Goal: Task Accomplishment & Management: Complete application form

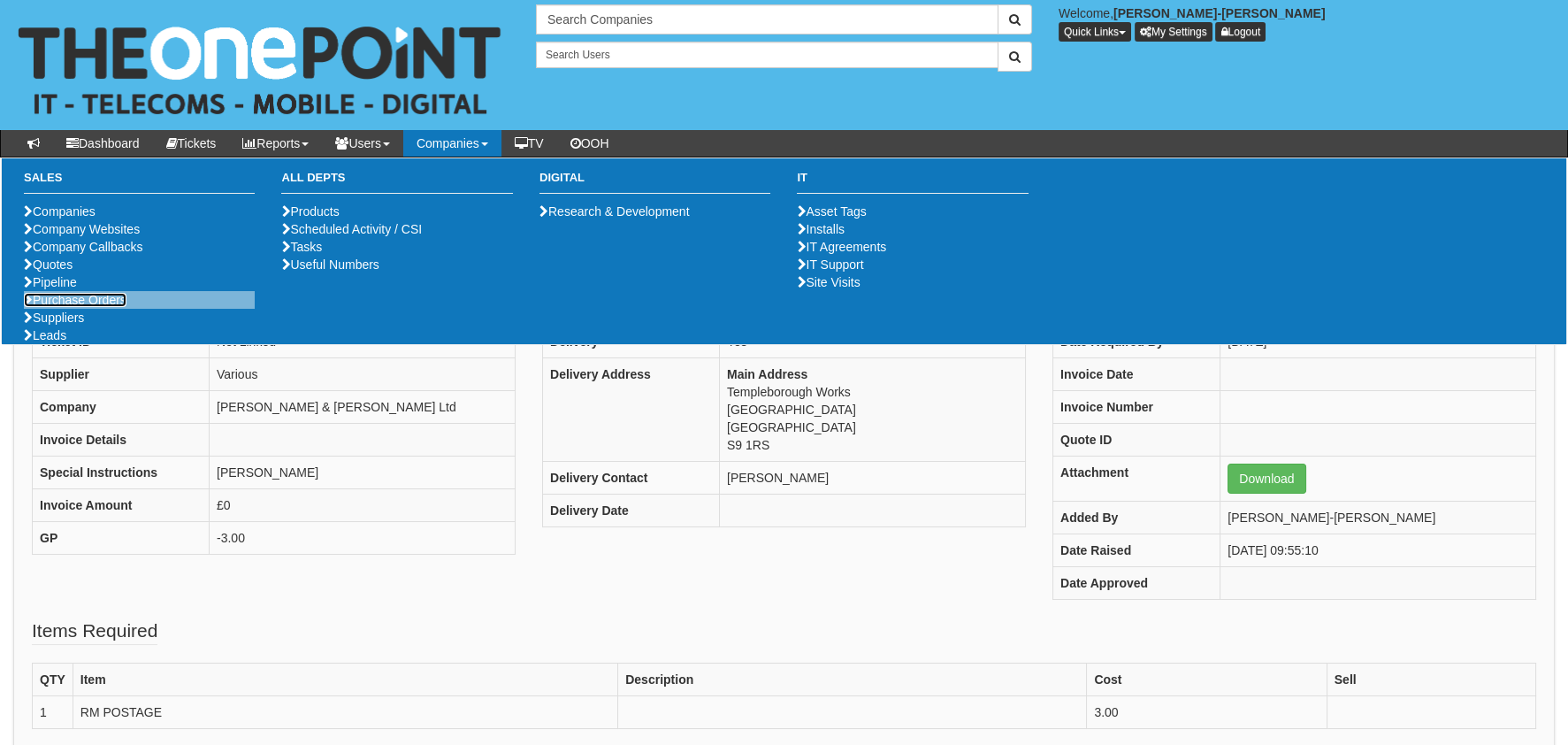
click at [59, 306] on link "Purchase Orders" at bounding box center [75, 300] width 102 height 14
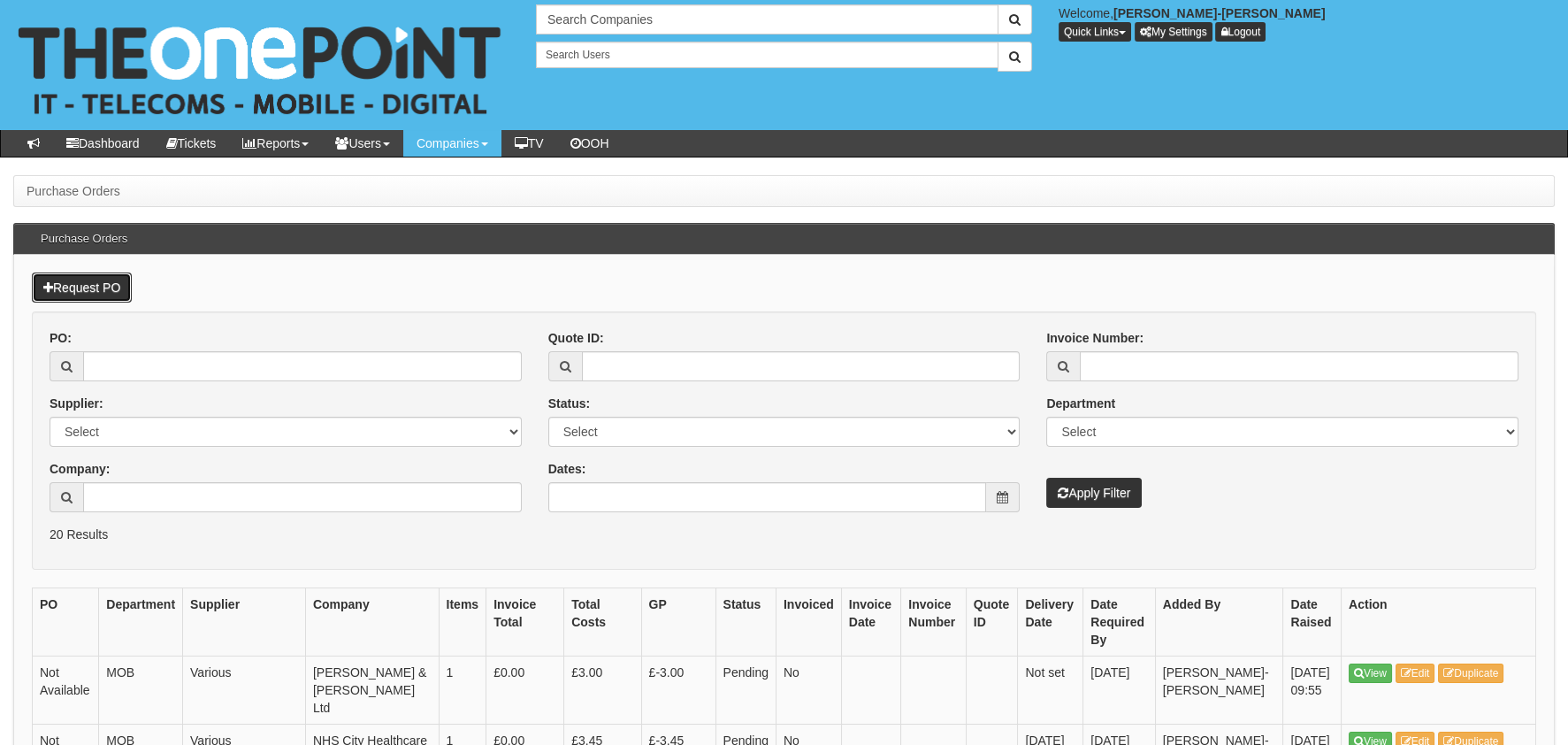
click at [88, 297] on link "Request PO" at bounding box center [82, 287] width 100 height 30
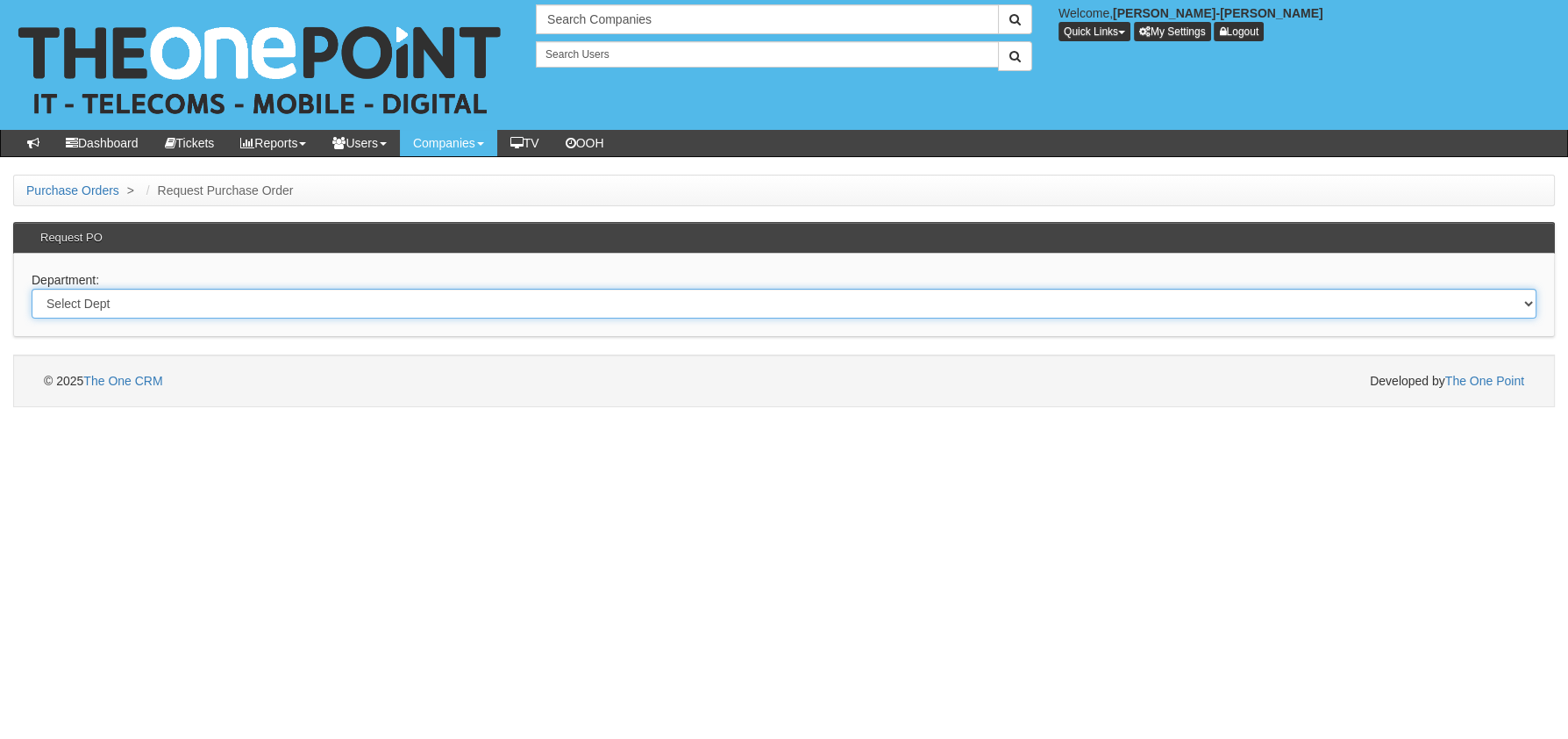
click at [253, 315] on select "Select Dept Digital Internal IT Mobiles Marketing Telecoms" at bounding box center [784, 303] width 1505 height 30
select select "?pipeID=&dept=MOB"
click at [32, 289] on select "Select Dept Digital Internal IT Mobiles Marketing Telecoms" at bounding box center [784, 303] width 1505 height 30
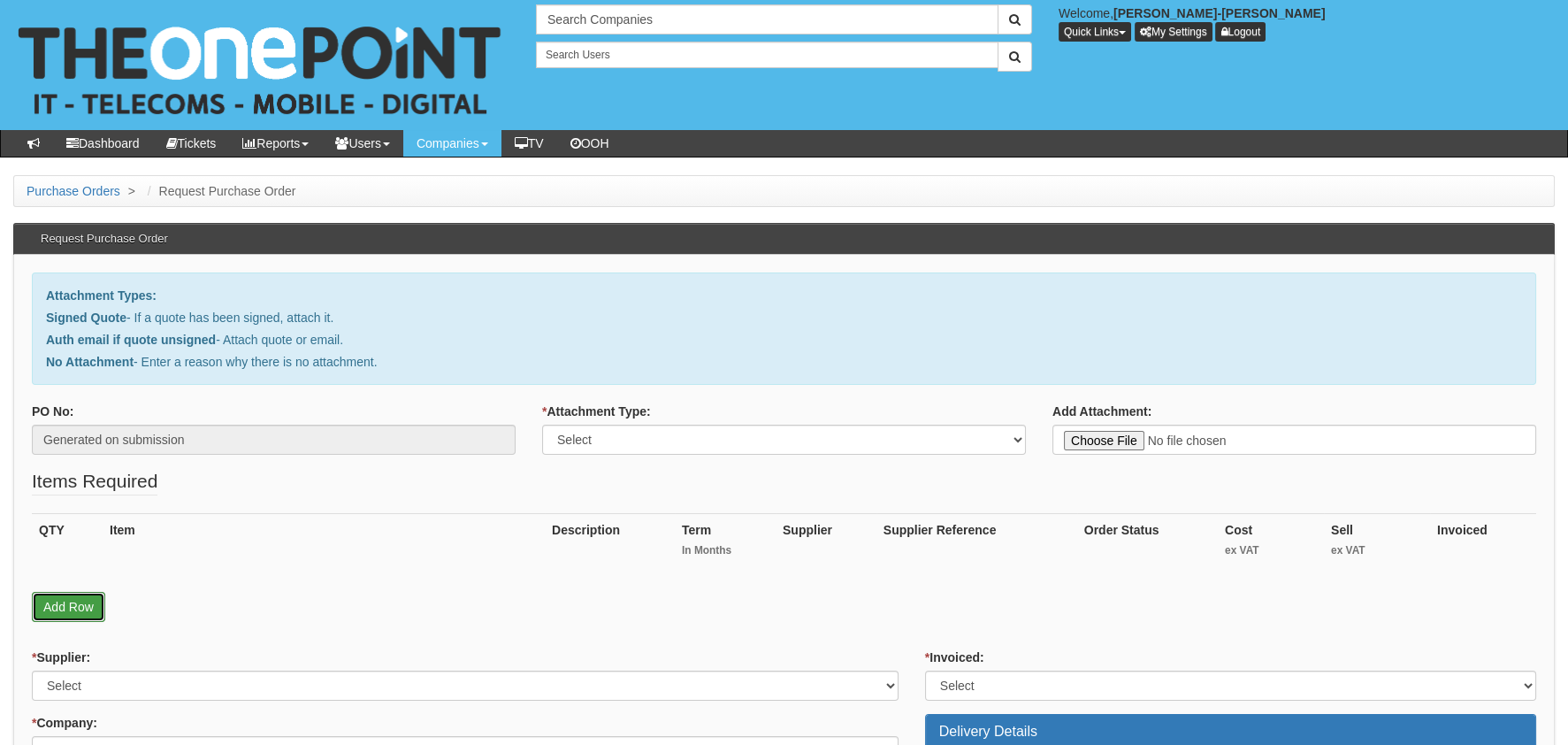
click at [67, 614] on link "Add Row" at bounding box center [68, 606] width 73 height 30
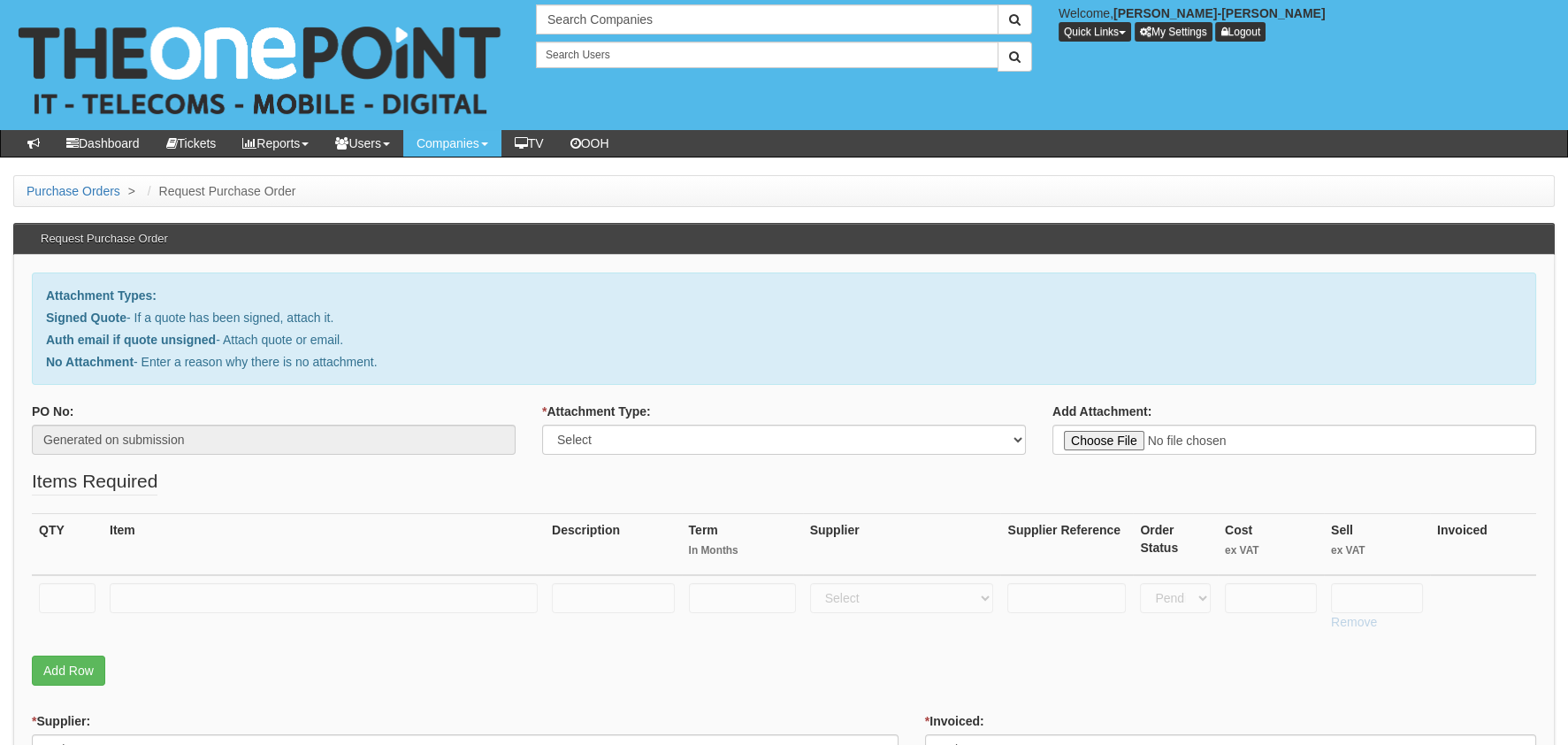
click at [66, 577] on td at bounding box center [66, 606] width 70 height 63
click at [66, 602] on input "text" at bounding box center [66, 598] width 57 height 30
type input "1"
click at [280, 580] on td at bounding box center [323, 606] width 442 height 63
click at [279, 591] on input "text" at bounding box center [324, 598] width 428 height 30
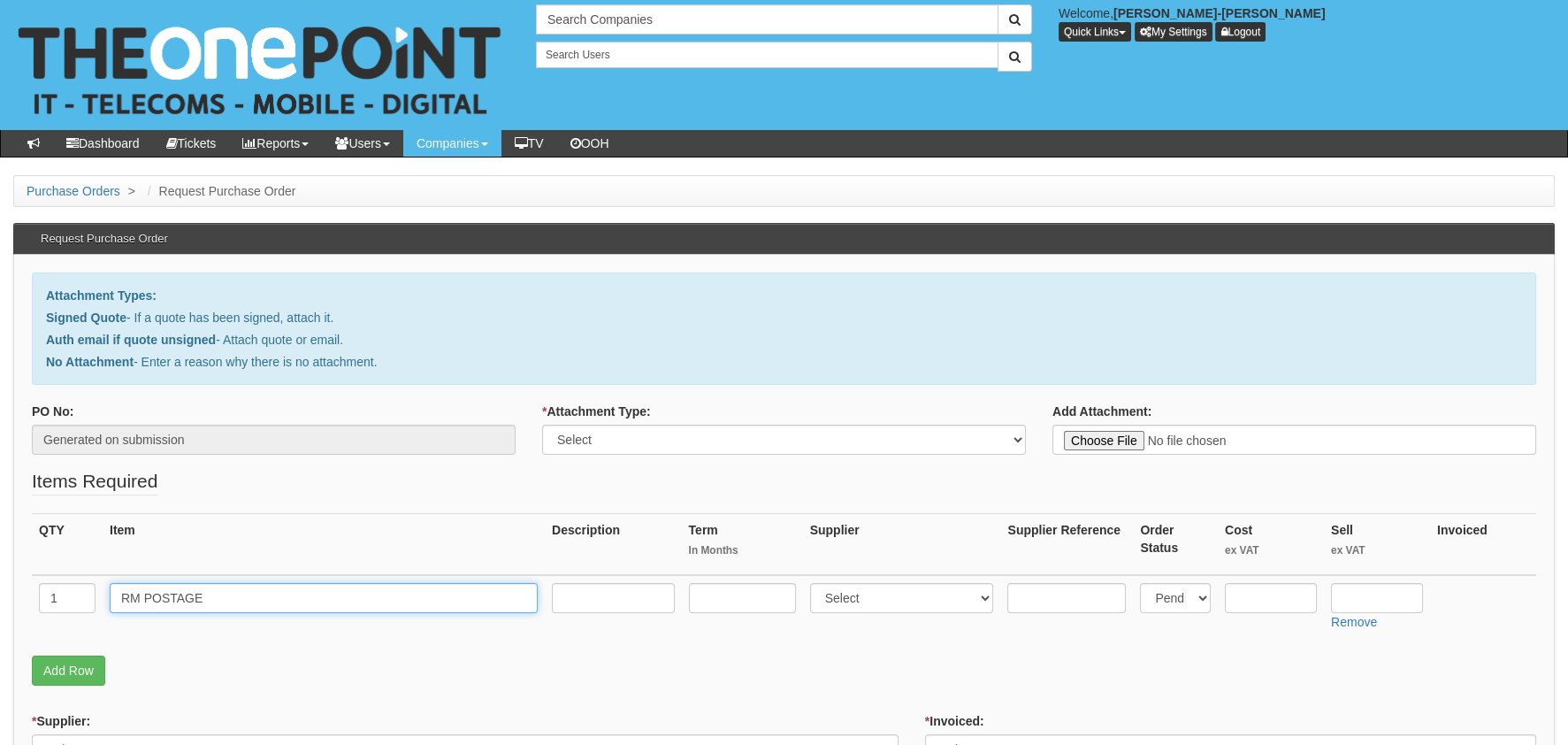
type input "RM POSTAGE"
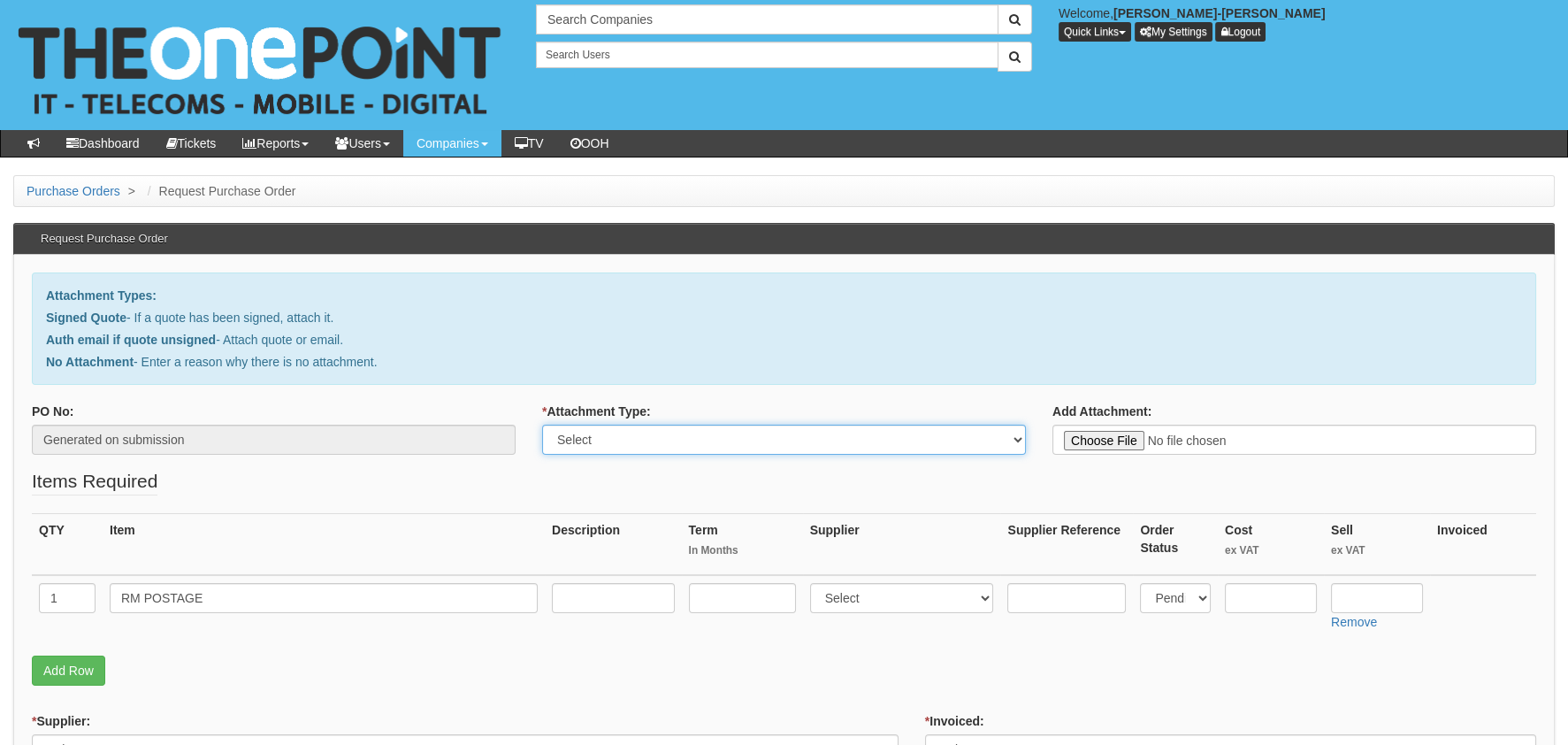
click at [789, 444] on select "Select Signed Quote Auth email with quote if unsigned No Attachment" at bounding box center [784, 439] width 484 height 30
select select "Auth email if quote unsigned"
click at [543, 425] on select "Select Signed Quote Auth email with quote if unsigned No Attachment" at bounding box center [784, 439] width 484 height 30
type input "C:\fakepath\Royal Mail - Postage Confirmation for WP-1586-2689-580.msg"
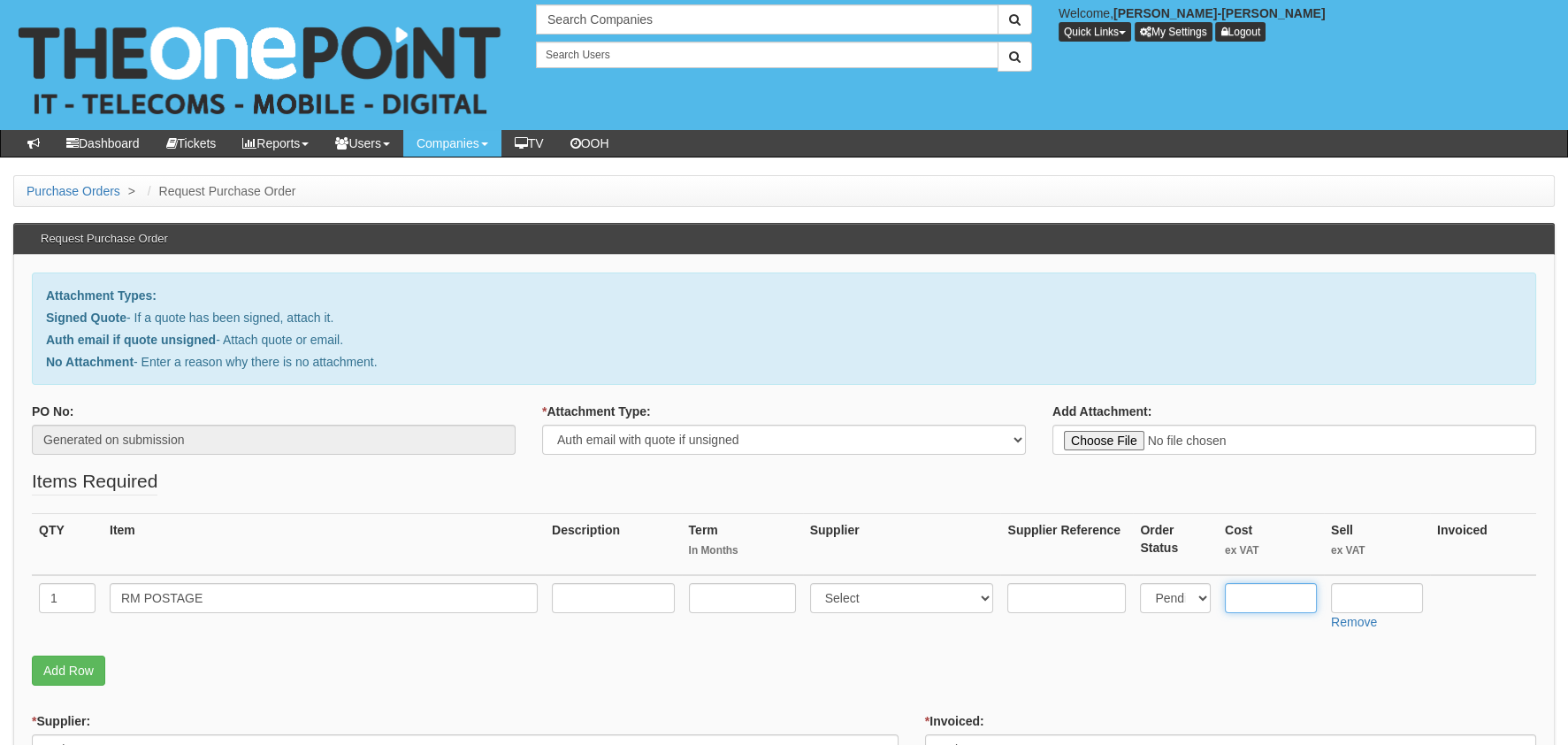
click at [1260, 598] on input "text" at bounding box center [1270, 598] width 92 height 30
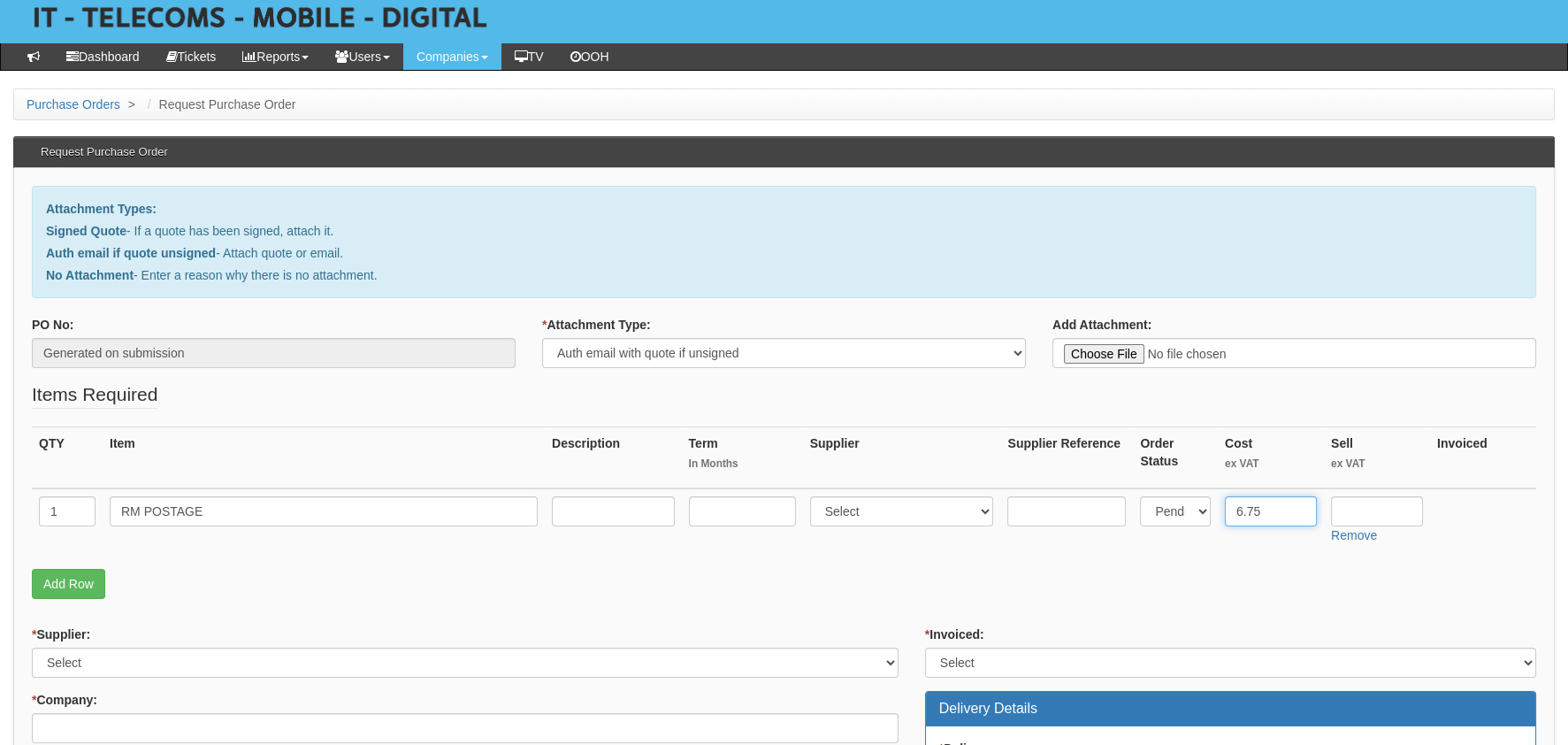
scroll to position [176, 0]
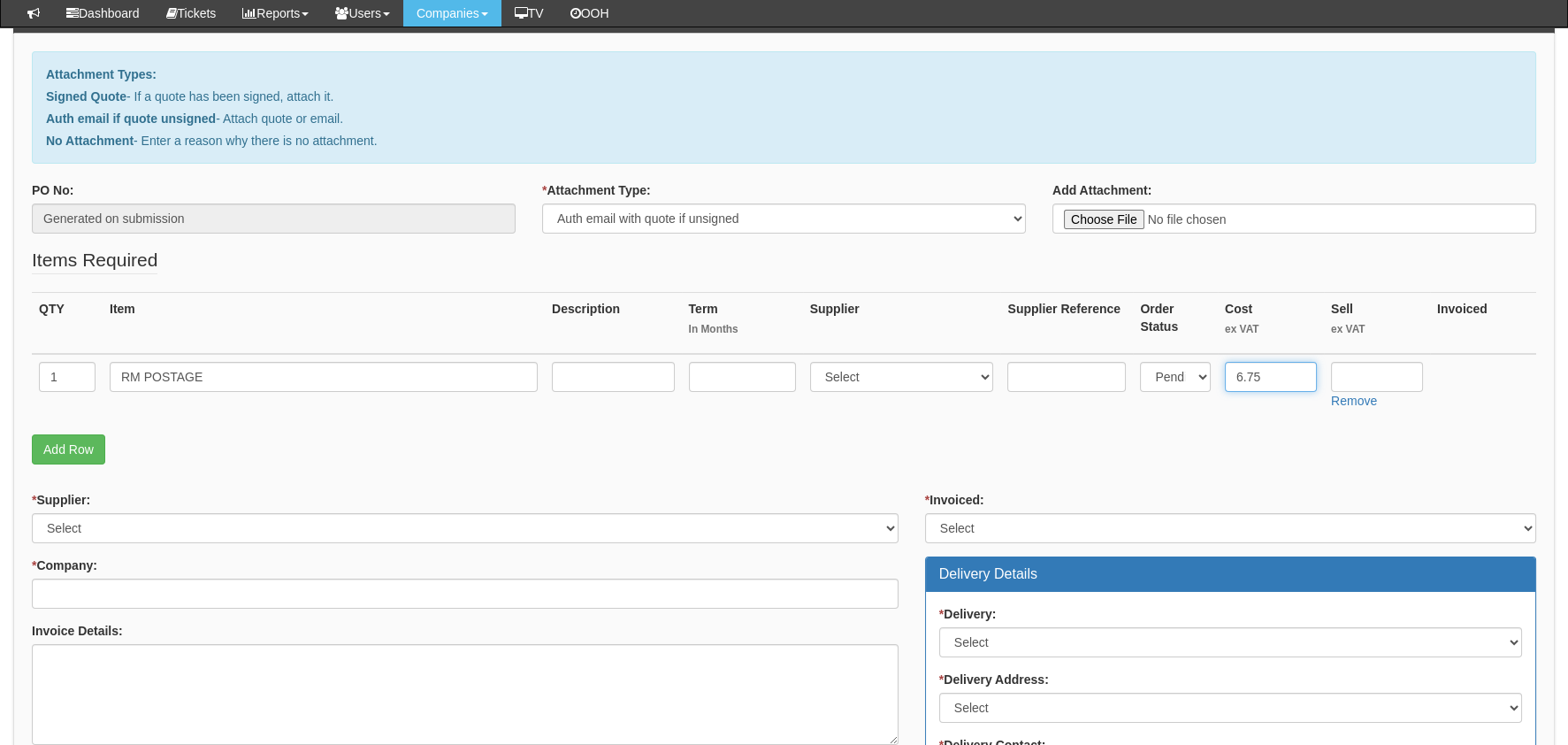
type input "6.75"
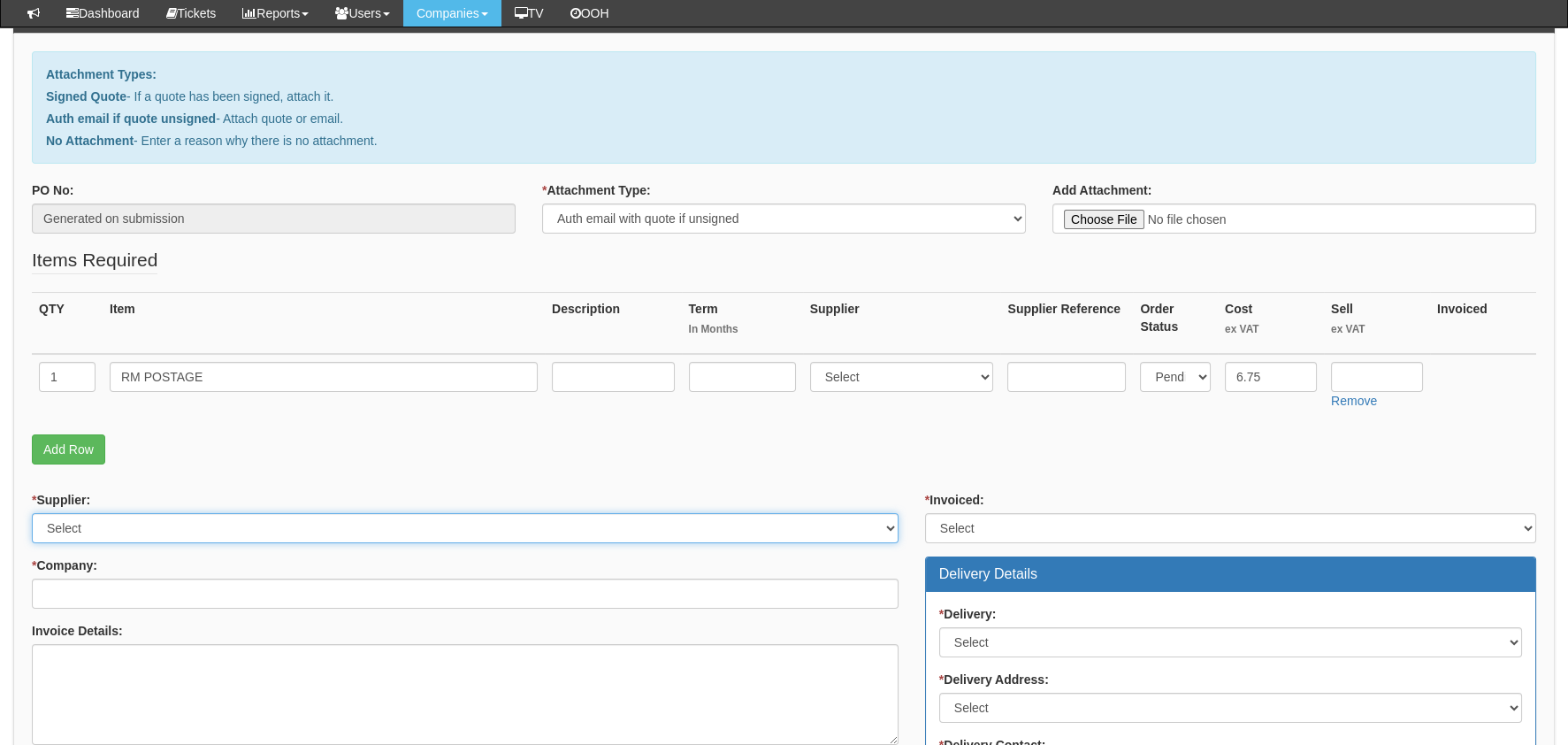
click at [140, 518] on select "Select 123 REG.co.uk 1Password 3 4Gon AA Jones Electric Ltd Abzorb Access Group…" at bounding box center [465, 527] width 866 height 30
select select "124"
click at [32, 513] on select "Select 123 REG.co.uk 1Password 3 4Gon AA Jones Electric Ltd Abzorb Access Group…" at bounding box center [465, 527] width 866 height 30
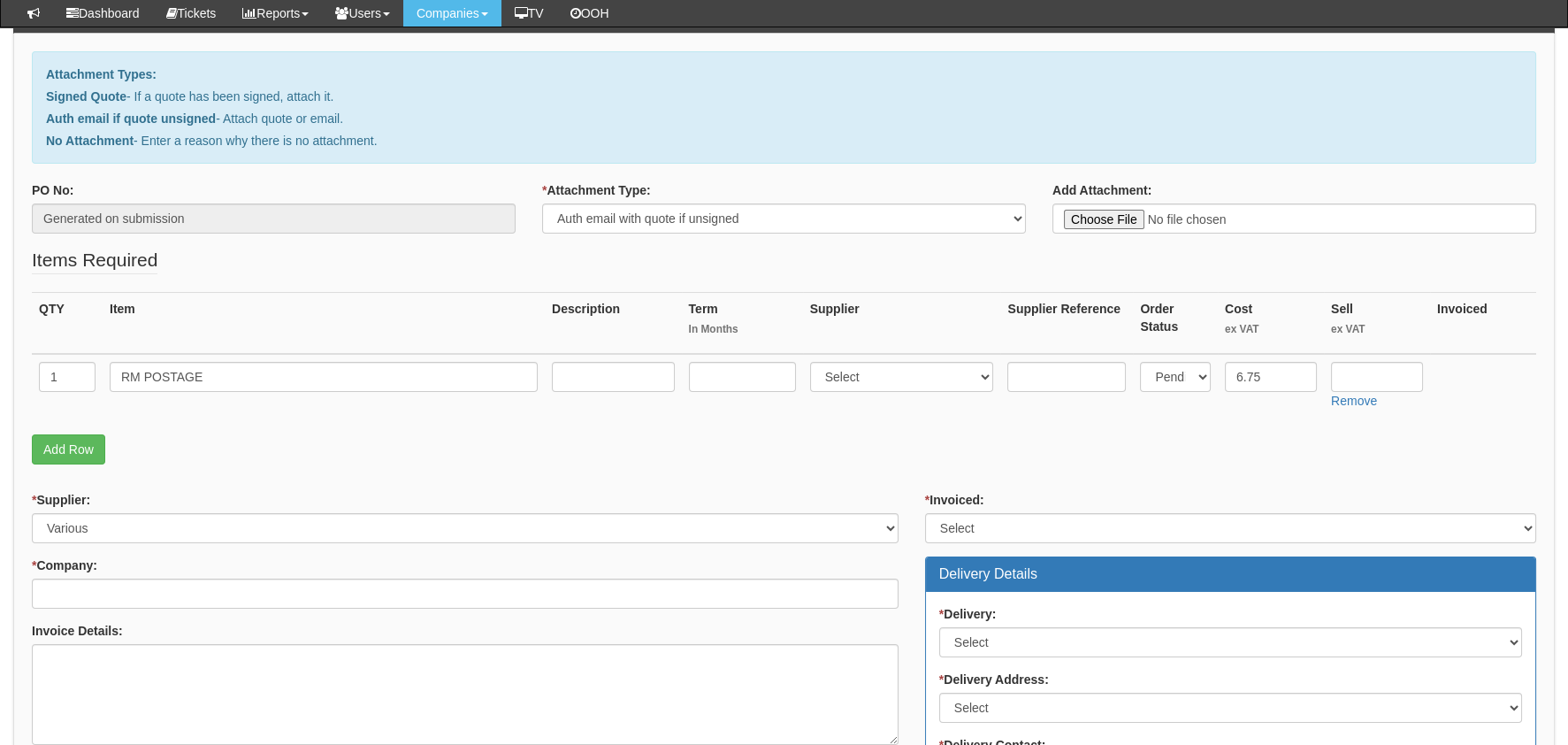
click at [195, 614] on div "* Supplier: Select 123 REG.co.uk 1Password 3 4Gon AA Jones Electric Ltd Abzorb …" at bounding box center [465, 711] width 893 height 442
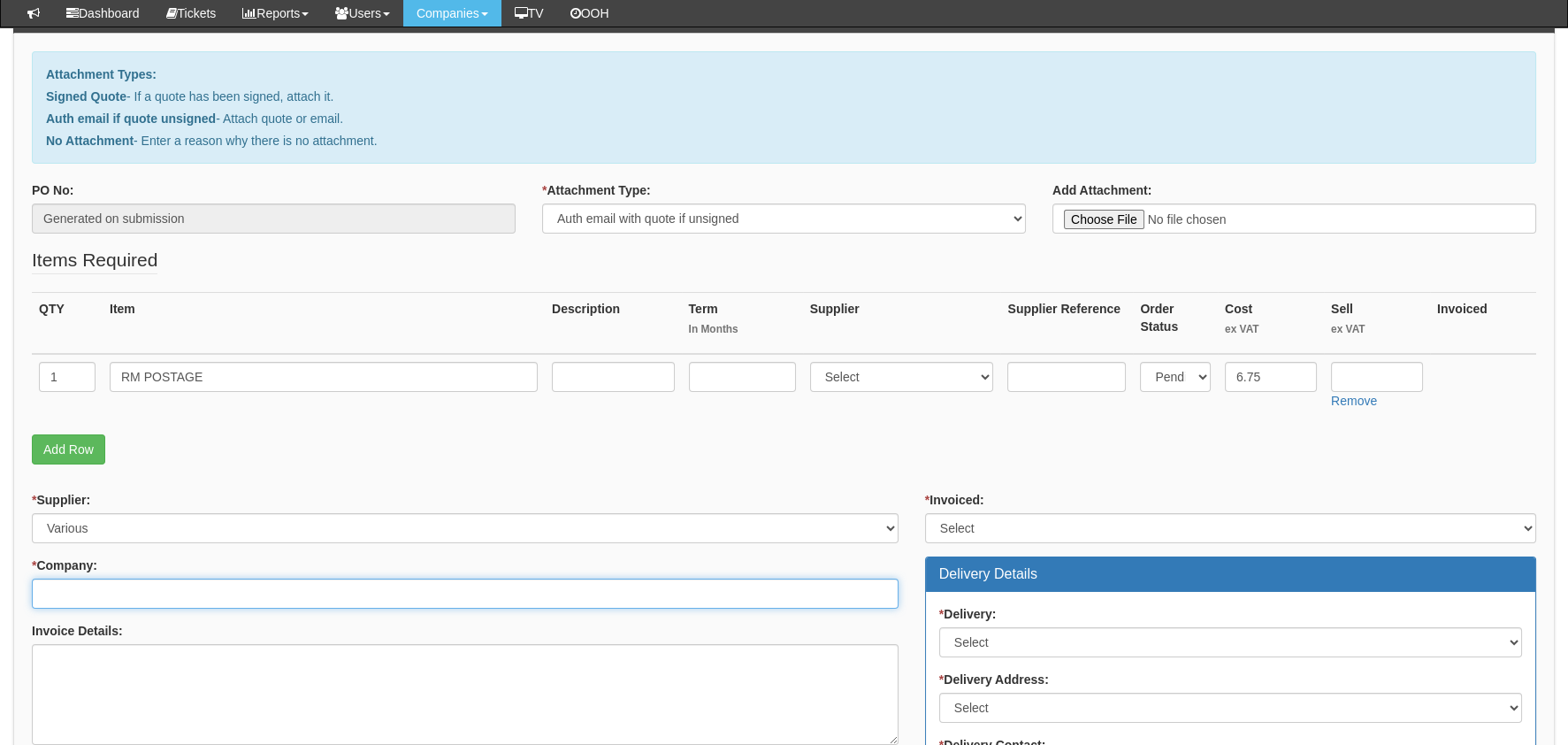
click at [194, 598] on input "* Company:" at bounding box center [465, 593] width 866 height 30
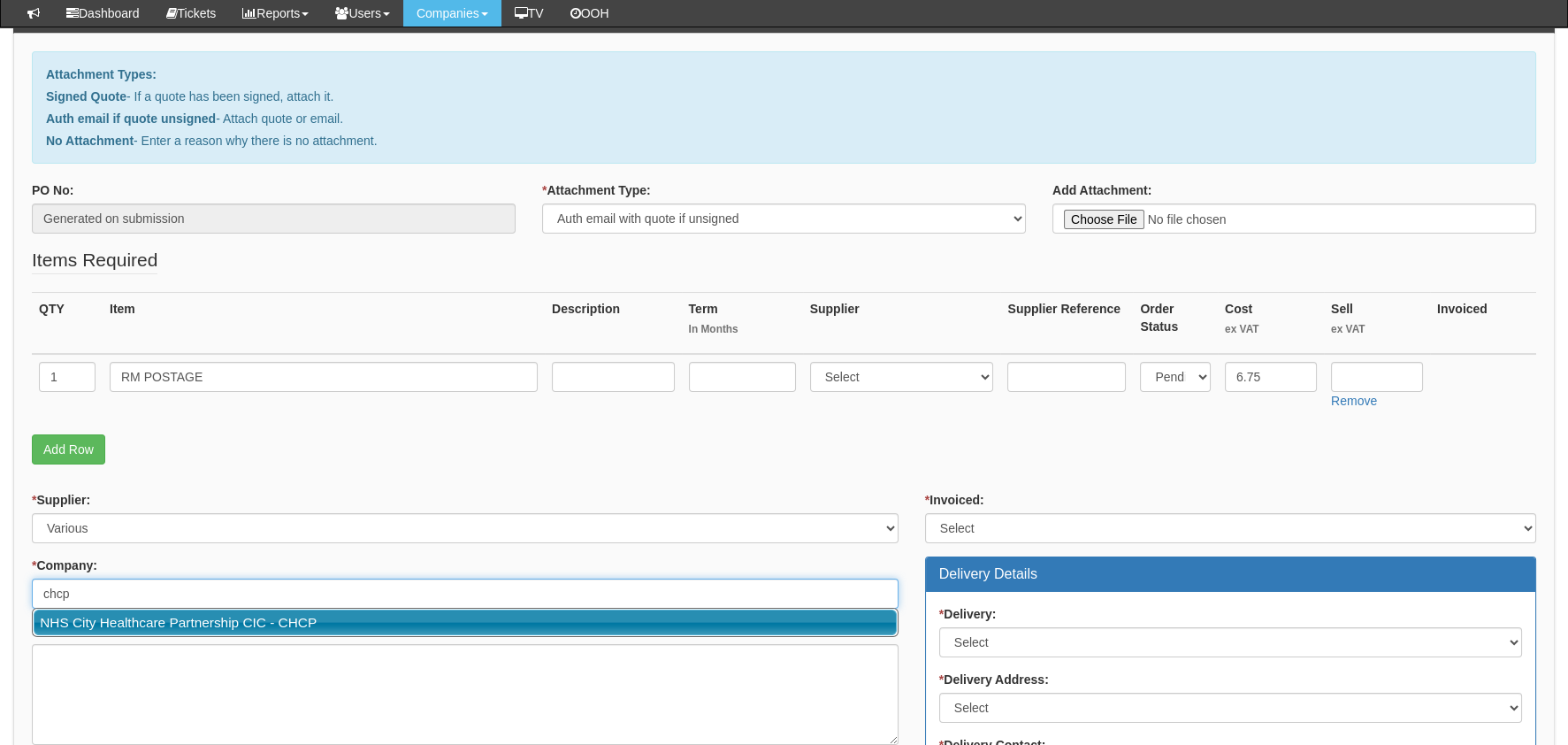
click at [150, 619] on link "NHS City Healthcare Partnership CIC - CHCP" at bounding box center [465, 622] width 864 height 26
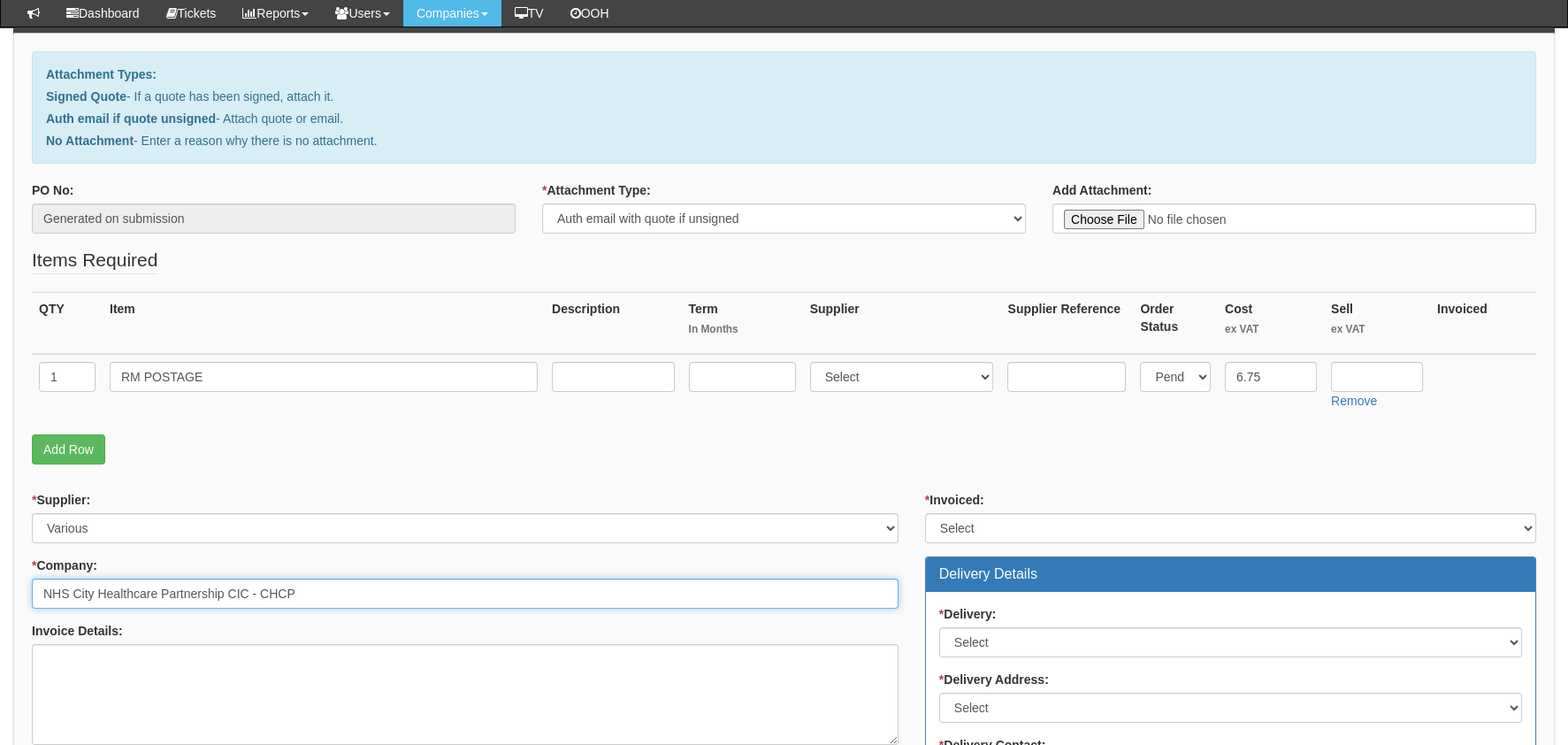
type input "NHS City Healthcare Partnership CIC - CHCP"
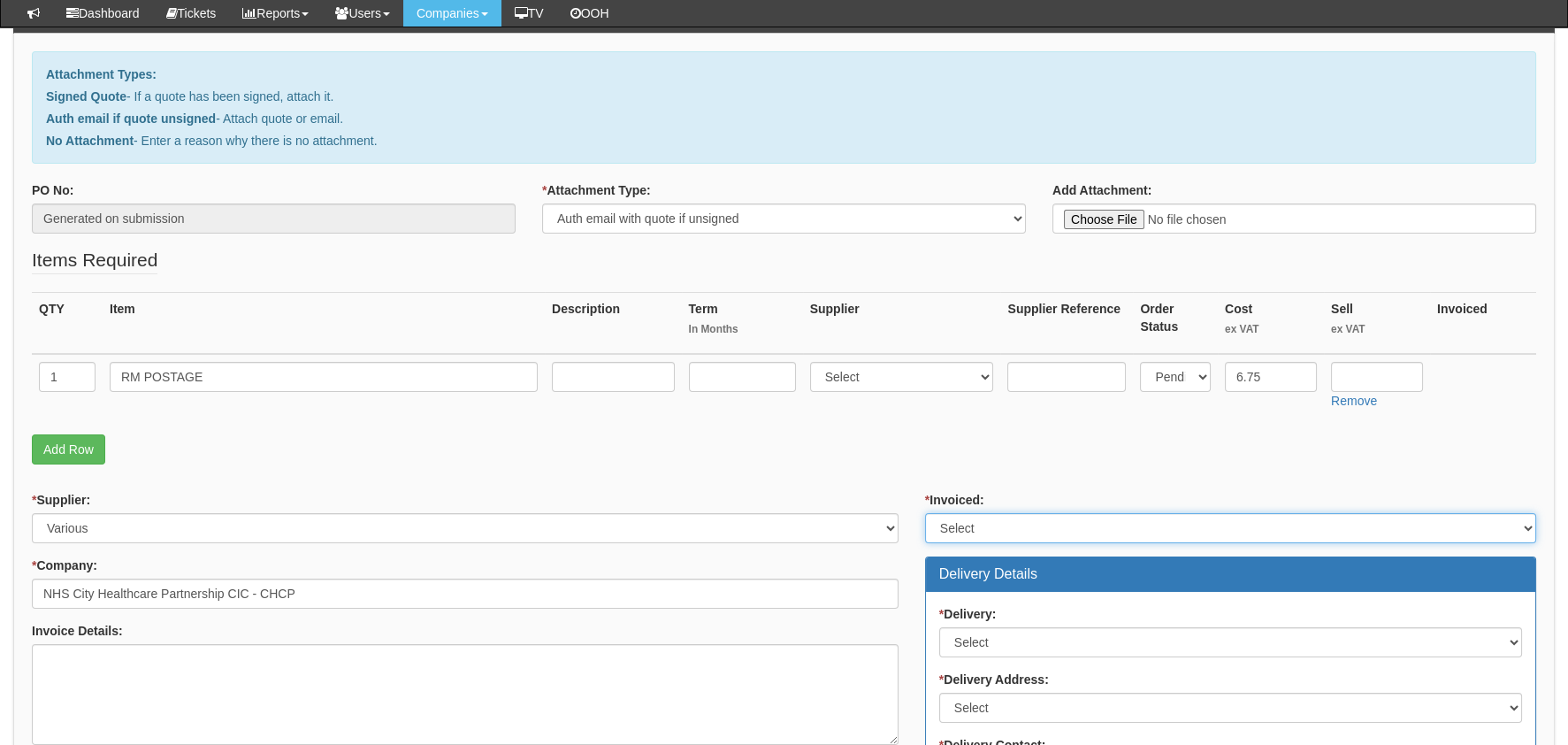
click at [1150, 524] on select "Select Yes No N/A STB (part of order)" at bounding box center [1231, 527] width 611 height 30
select select "2"
click at [925, 513] on select "Select Yes No N/A STB (part of order)" at bounding box center [1231, 527] width 611 height 30
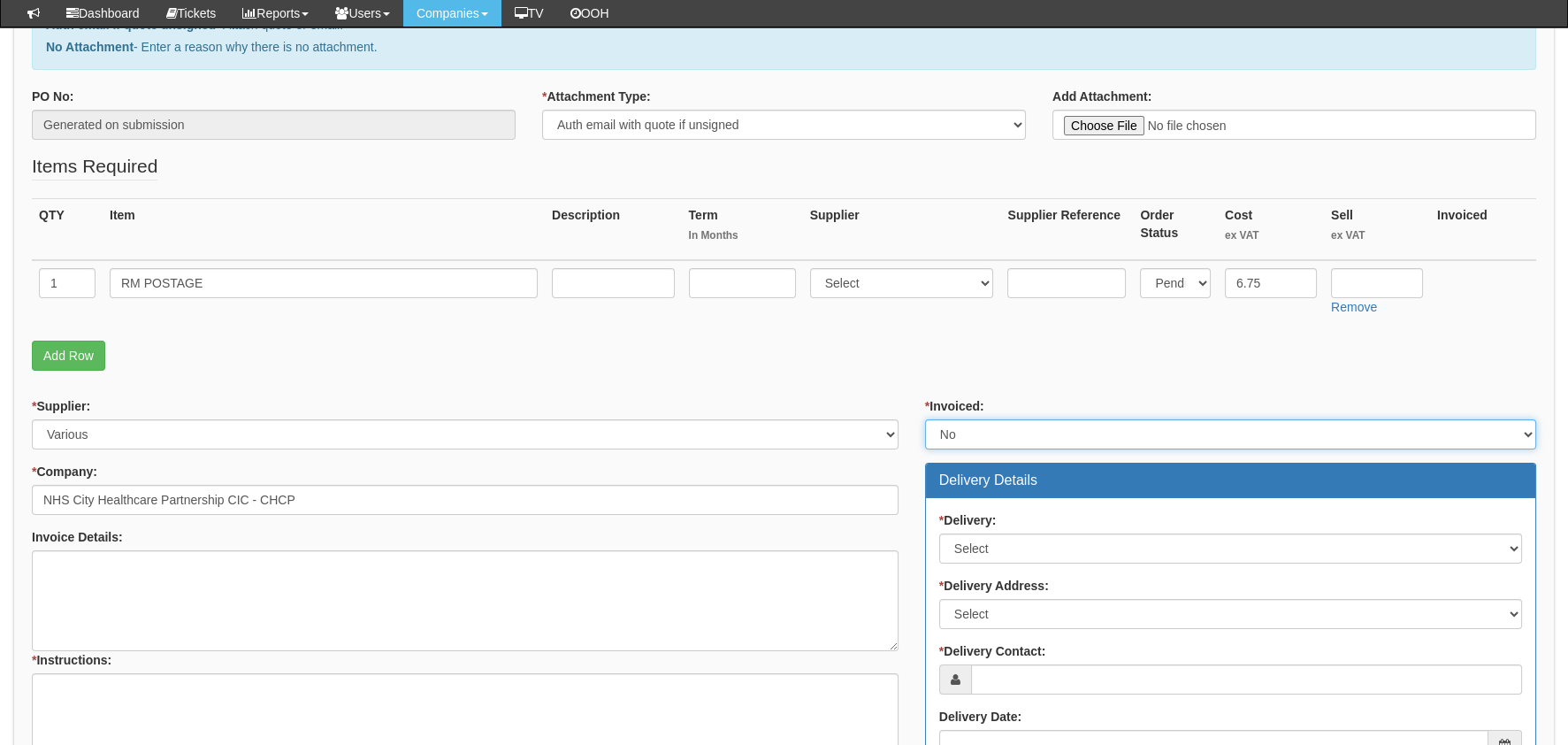
scroll to position [353, 0]
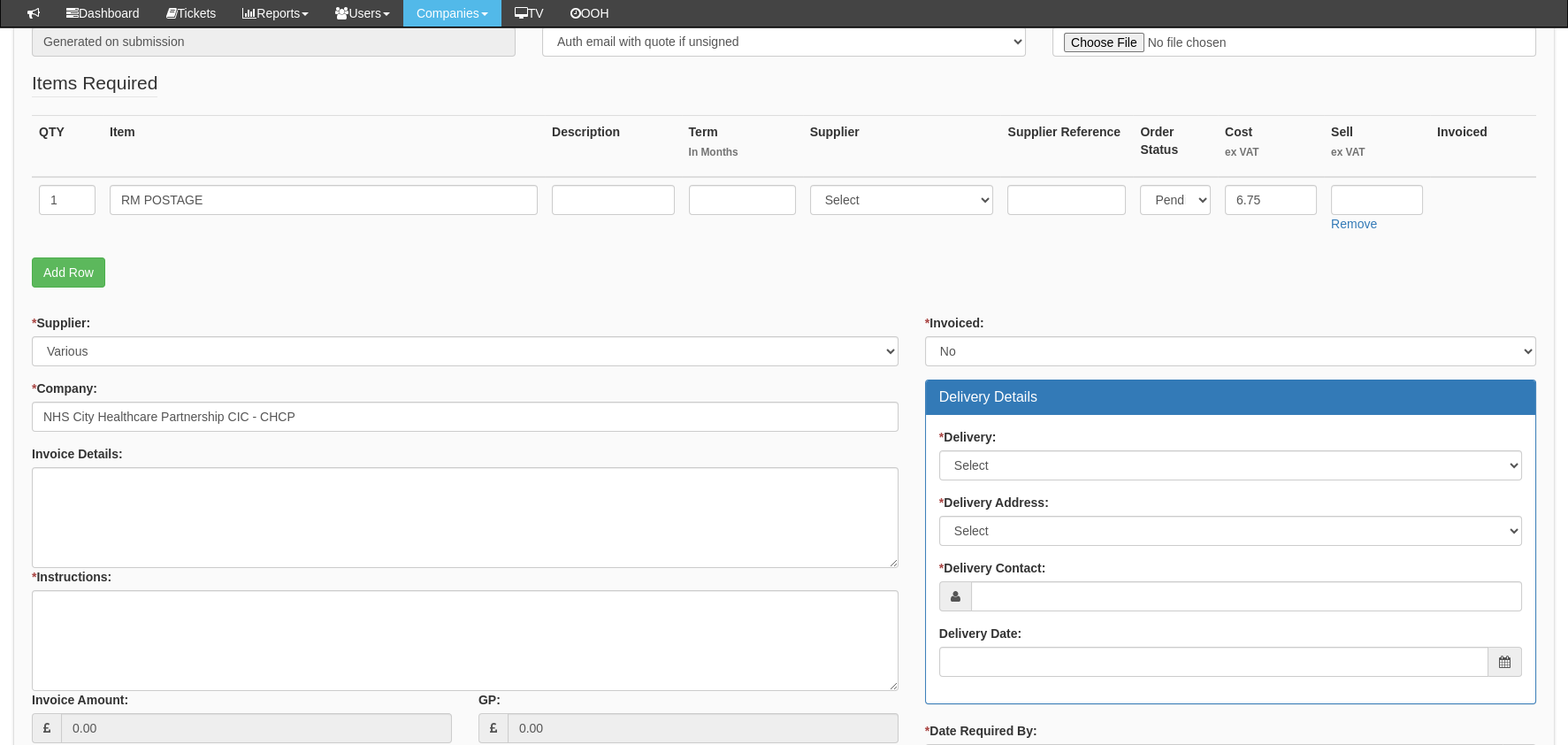
click at [988, 478] on div "* Delivery: Select No Not Applicable Yes * Delivery Address: Select Not Applica…" at bounding box center [1231, 558] width 609 height 288
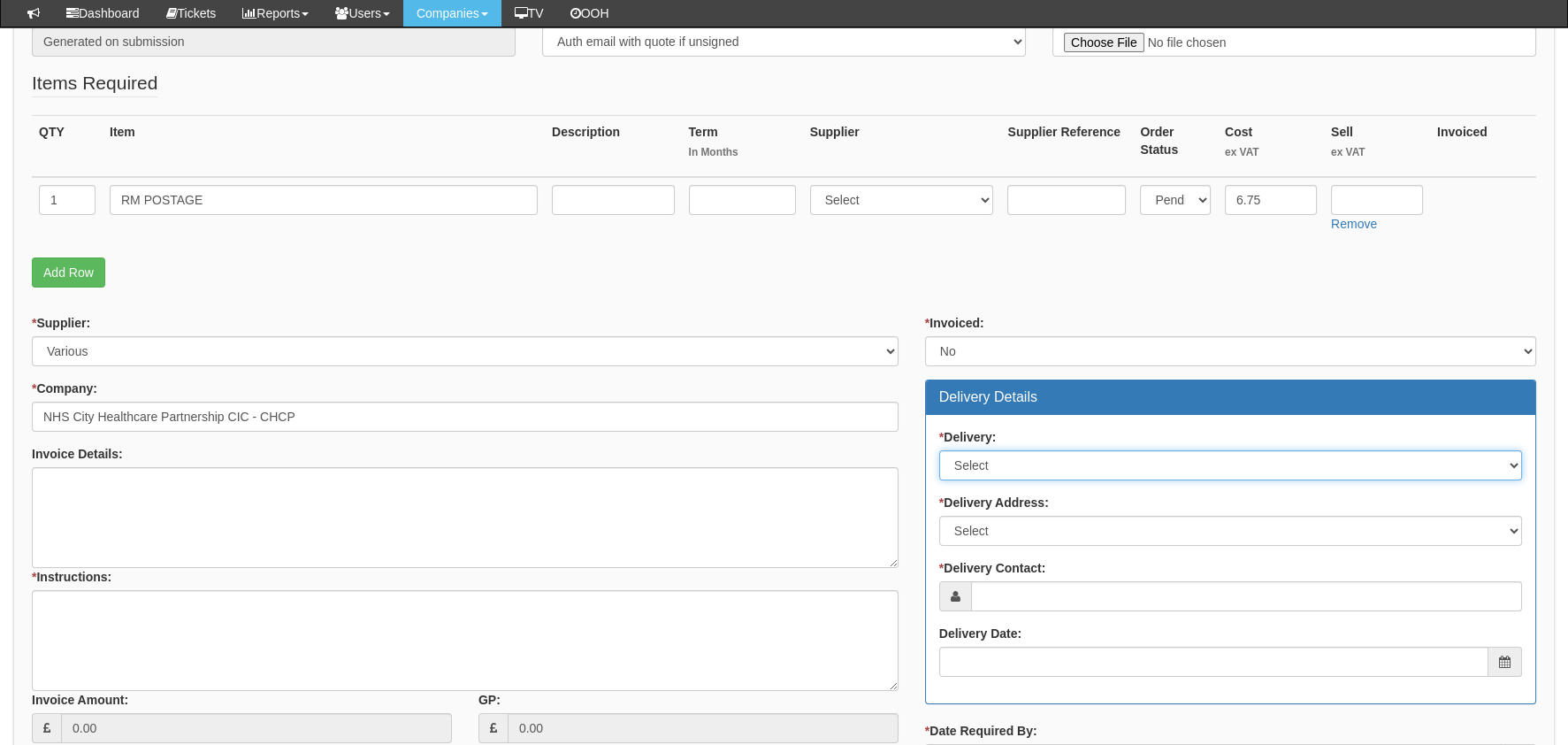
click at [991, 463] on select "Select No Not Applicable Yes" at bounding box center [1231, 465] width 583 height 30
select select "2"
click at [940, 450] on select "Select No Not Applicable Yes" at bounding box center [1231, 465] width 583 height 30
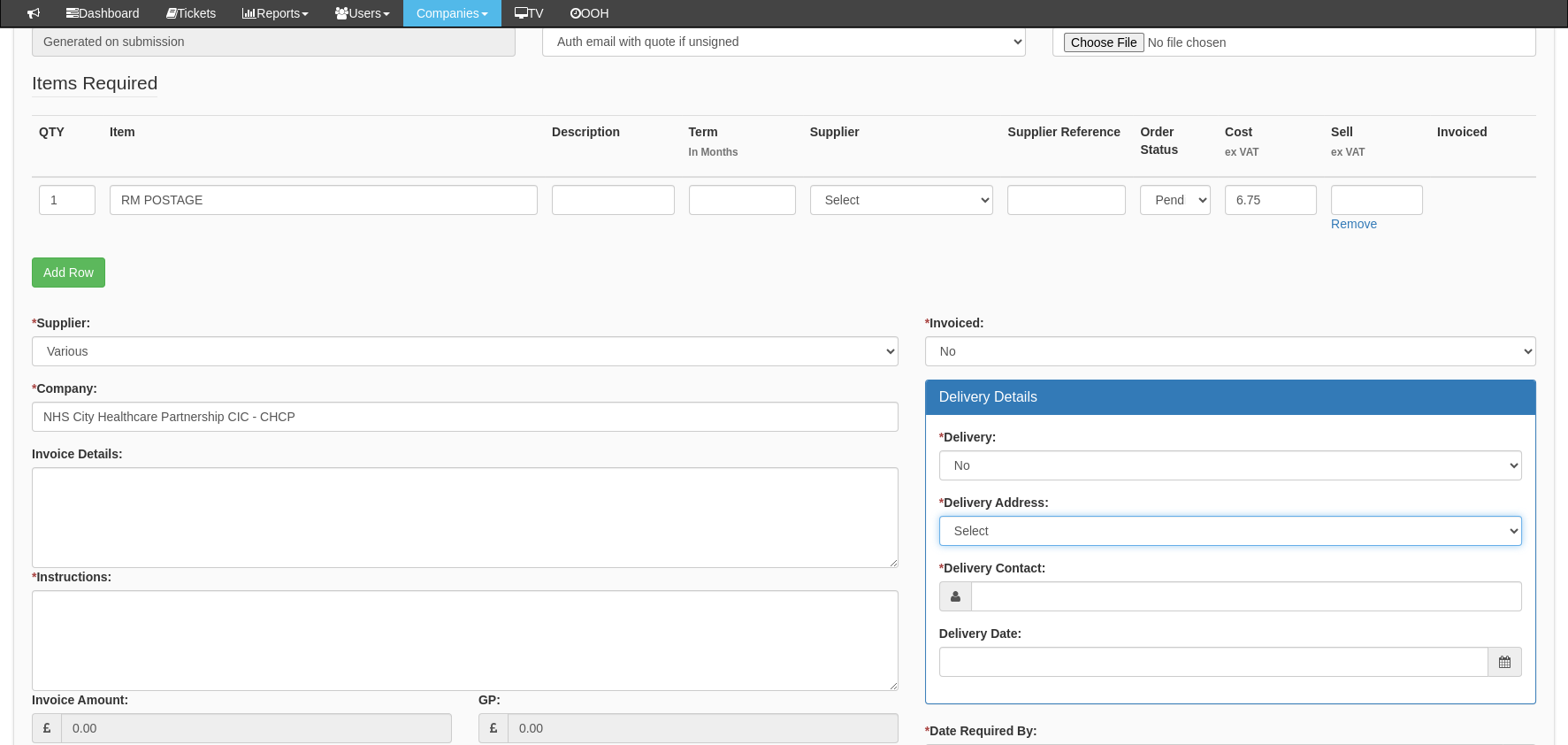
drag, startPoint x: 1031, startPoint y: 525, endPoint x: 1034, endPoint y: 534, distance: 9.5
click at [1031, 525] on select "Select Not Applicable Main Address - HU3 4AE Other" at bounding box center [1231, 530] width 583 height 30
select select "company_main_address"
click at [940, 516] on select "Select Not Applicable Main Address - HU3 4AE Other" at bounding box center [1231, 530] width 583 height 30
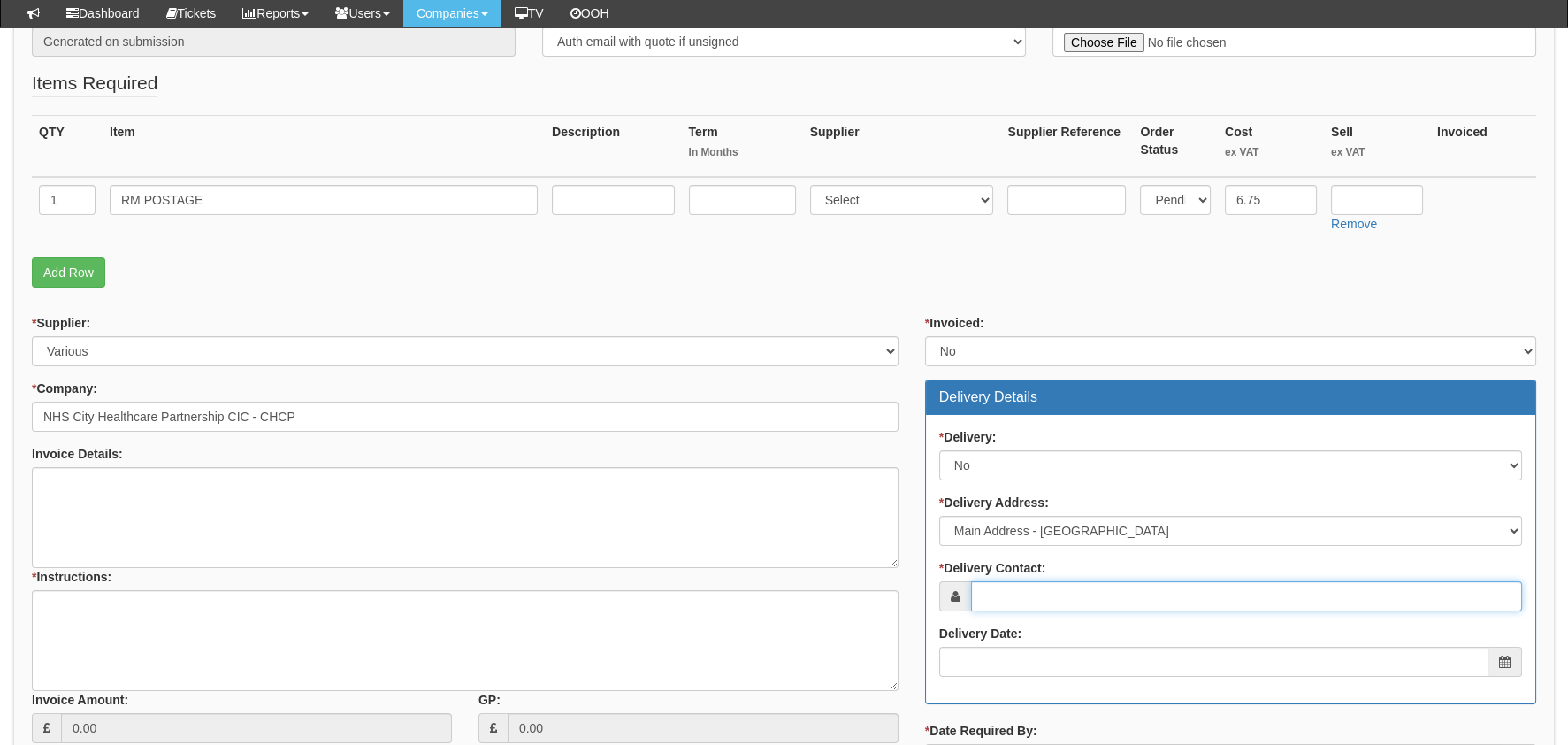
click at [1045, 585] on input "* Delivery Contact:" at bounding box center [1247, 596] width 551 height 30
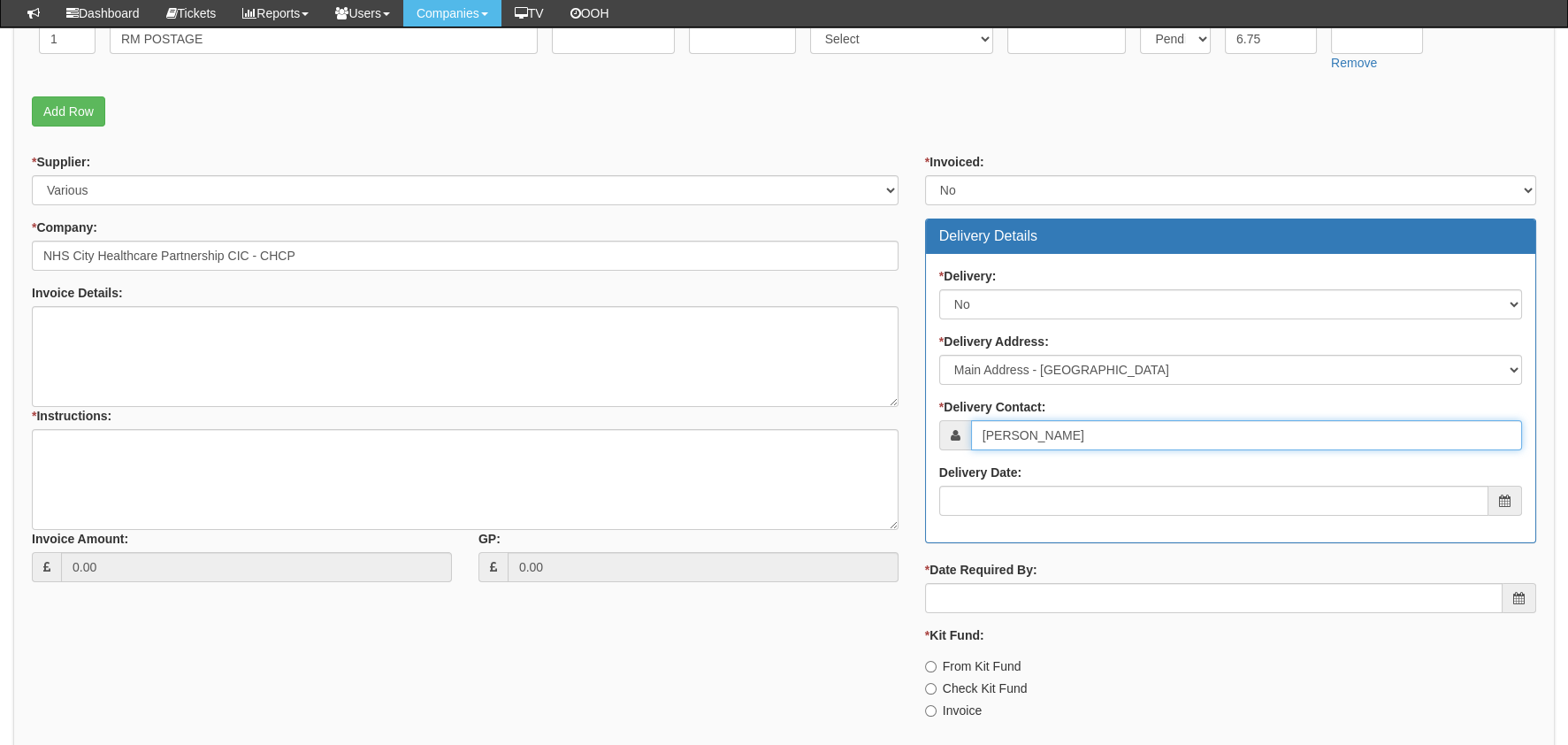
scroll to position [645, 0]
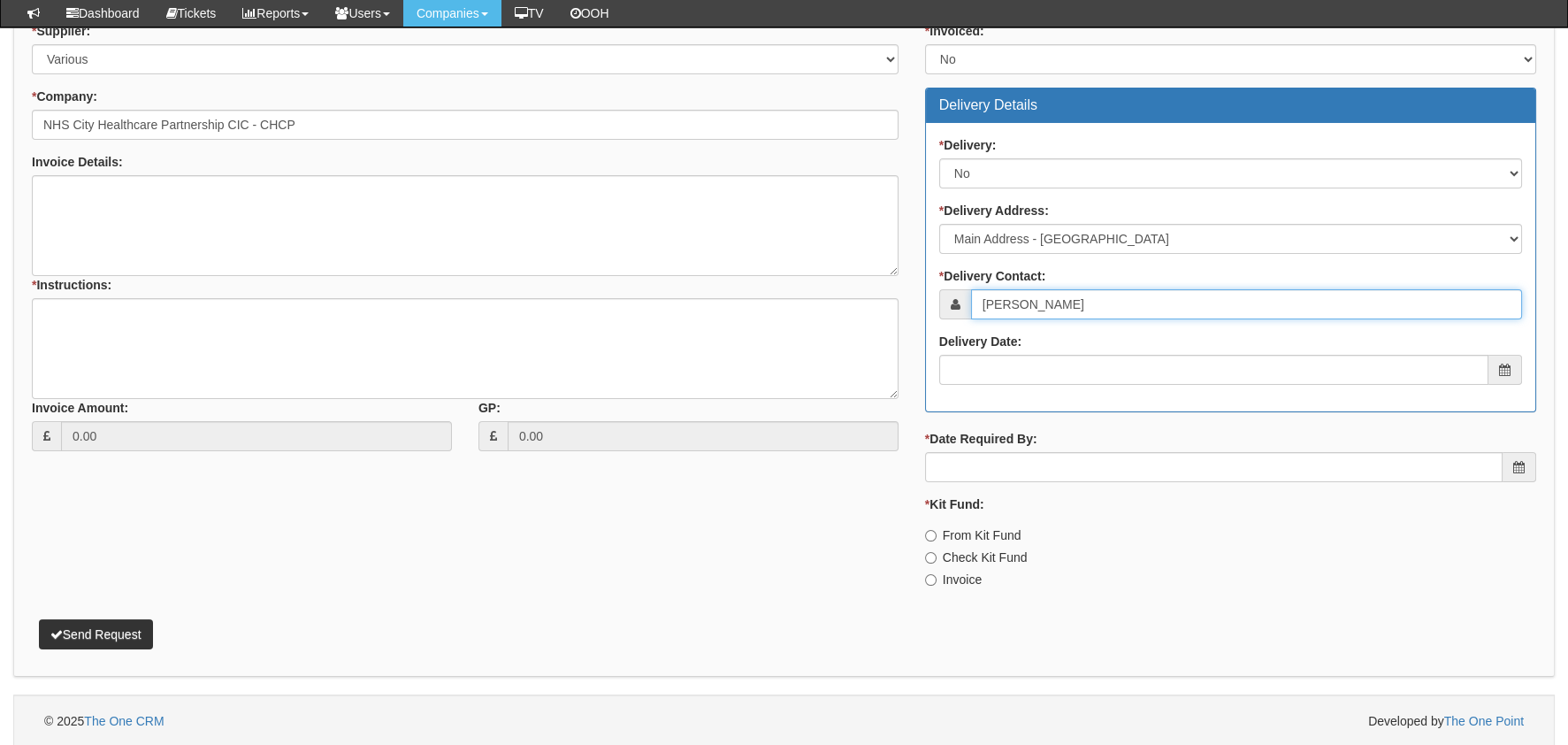
type input "[PERSON_NAME]"
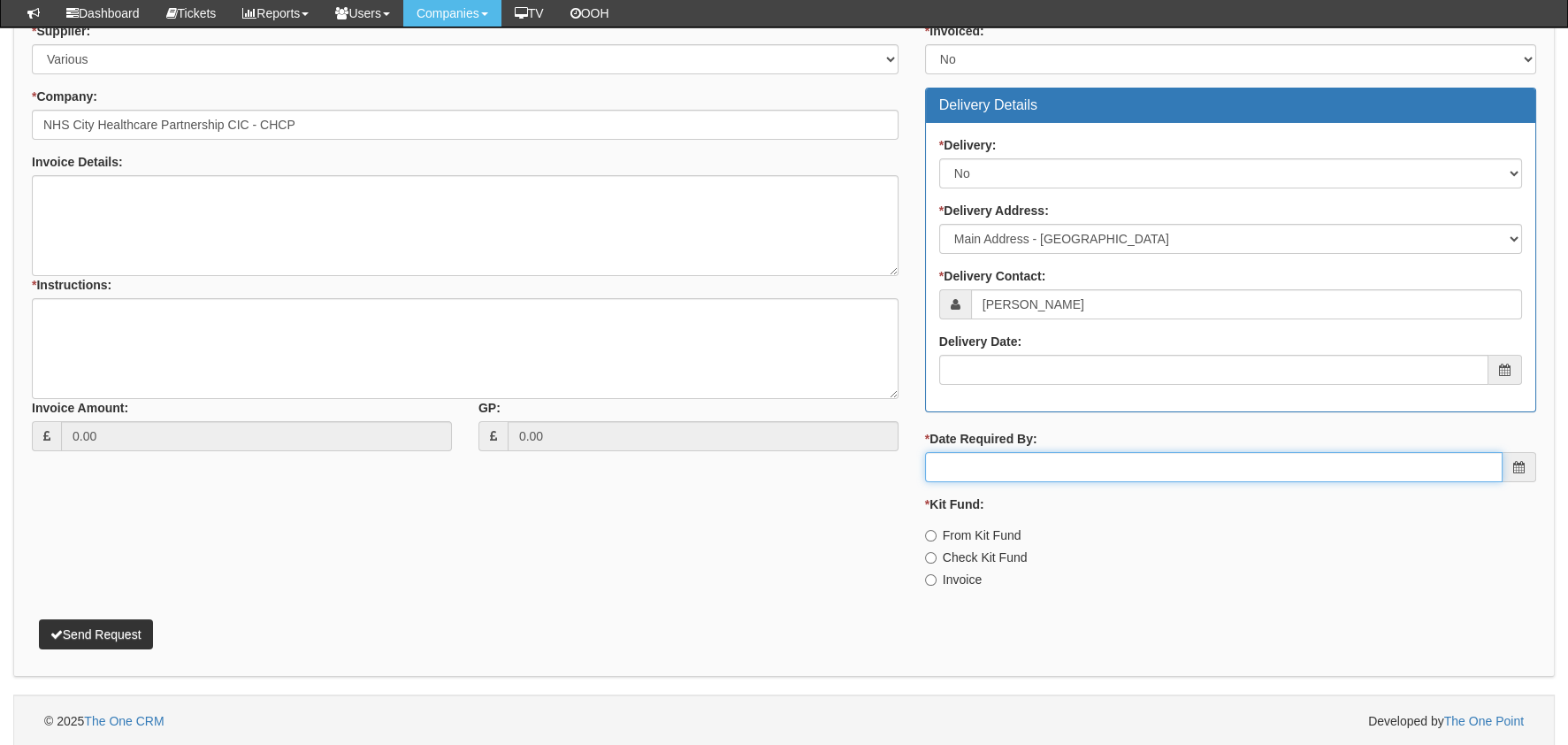
click at [1020, 452] on input "* Date Required By:" at bounding box center [1213, 466] width 577 height 30
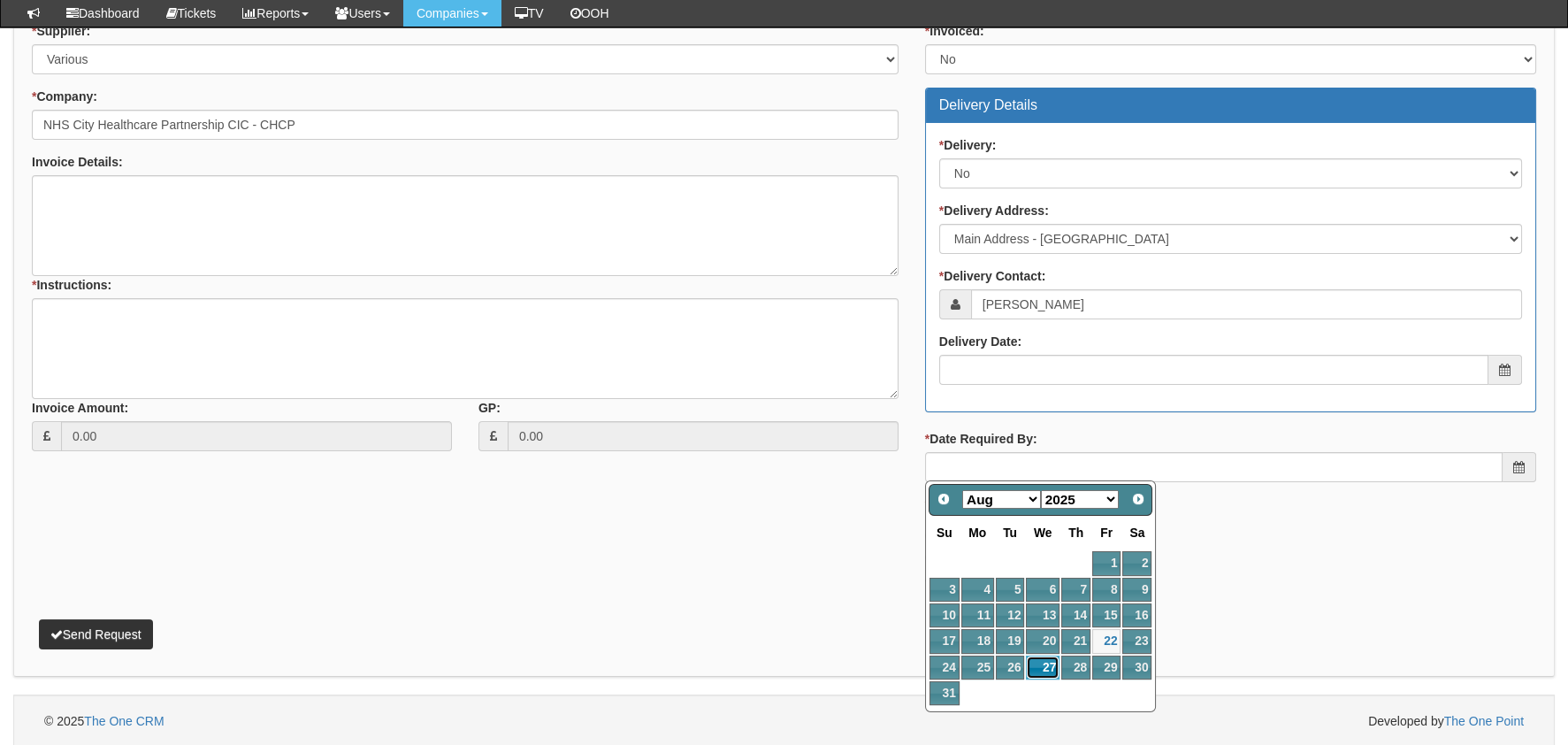
click at [1031, 670] on link "27" at bounding box center [1043, 667] width 34 height 24
type input "2025-08-27"
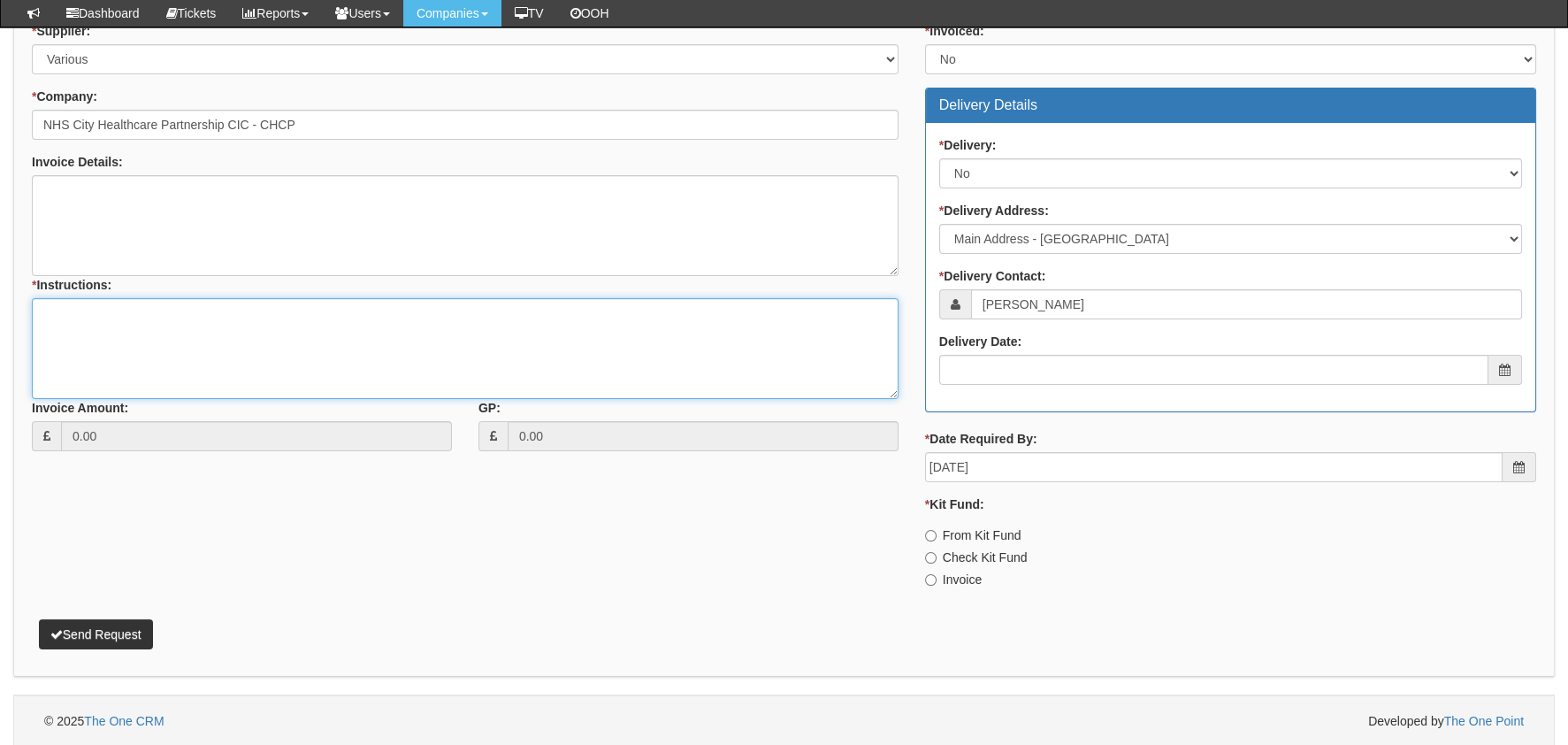
click at [141, 336] on textarea "* Instructions:" at bounding box center [465, 348] width 866 height 101
type textarea "s"
type textarea "phone replacements"
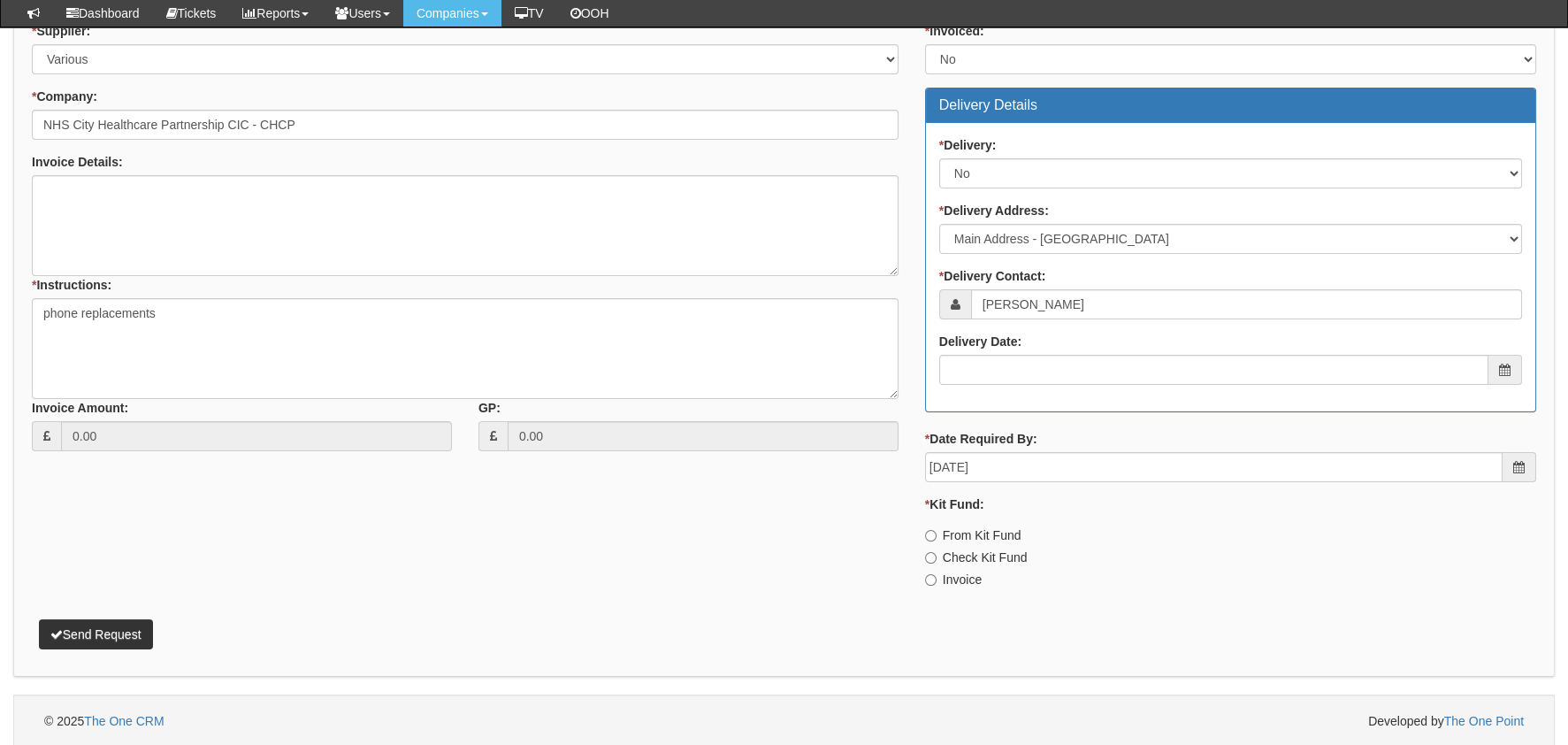
click at [949, 574] on label "Invoice" at bounding box center [953, 579] width 57 height 17
click at [937, 542] on input "Invoice" at bounding box center [931, 536] width 12 height 12
radio input "true"
click at [102, 628] on button "Send Request" at bounding box center [95, 633] width 114 height 30
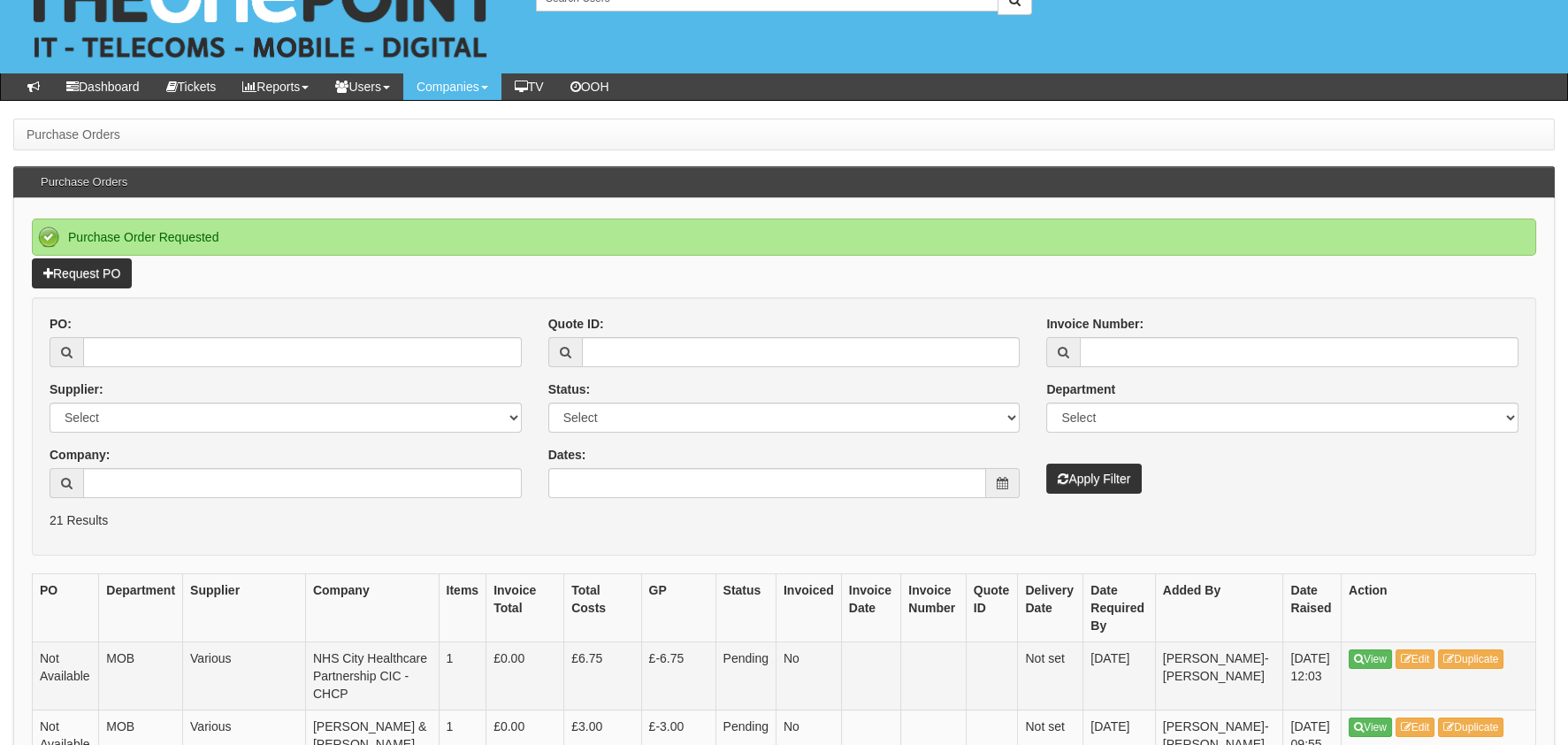
scroll to position [88, 0]
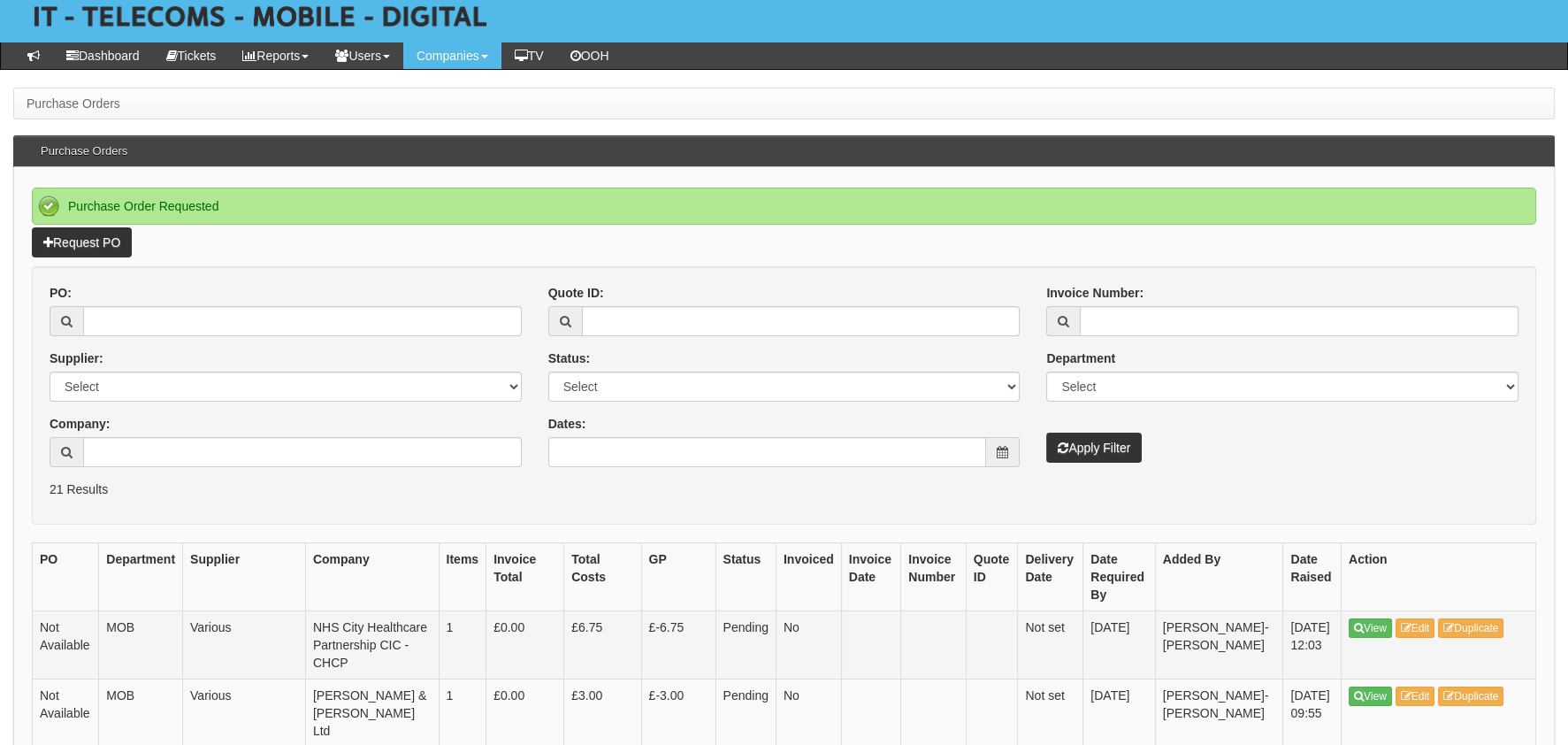
click at [1380, 612] on td "View Edit Duplicate" at bounding box center [1439, 644] width 195 height 68
click at [1379, 625] on link "View" at bounding box center [1370, 628] width 43 height 19
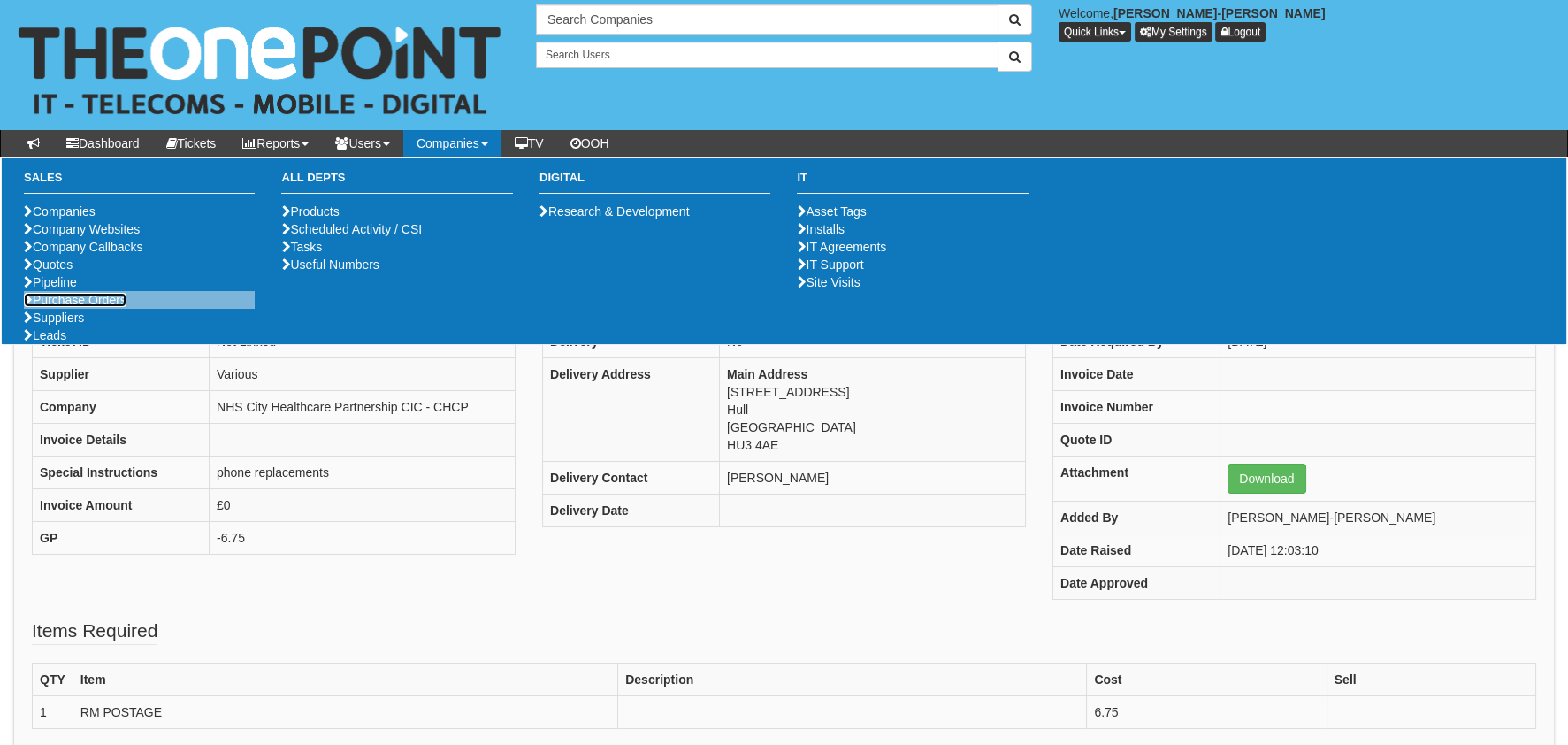
click at [92, 306] on link "Purchase Orders" at bounding box center [75, 300] width 102 height 14
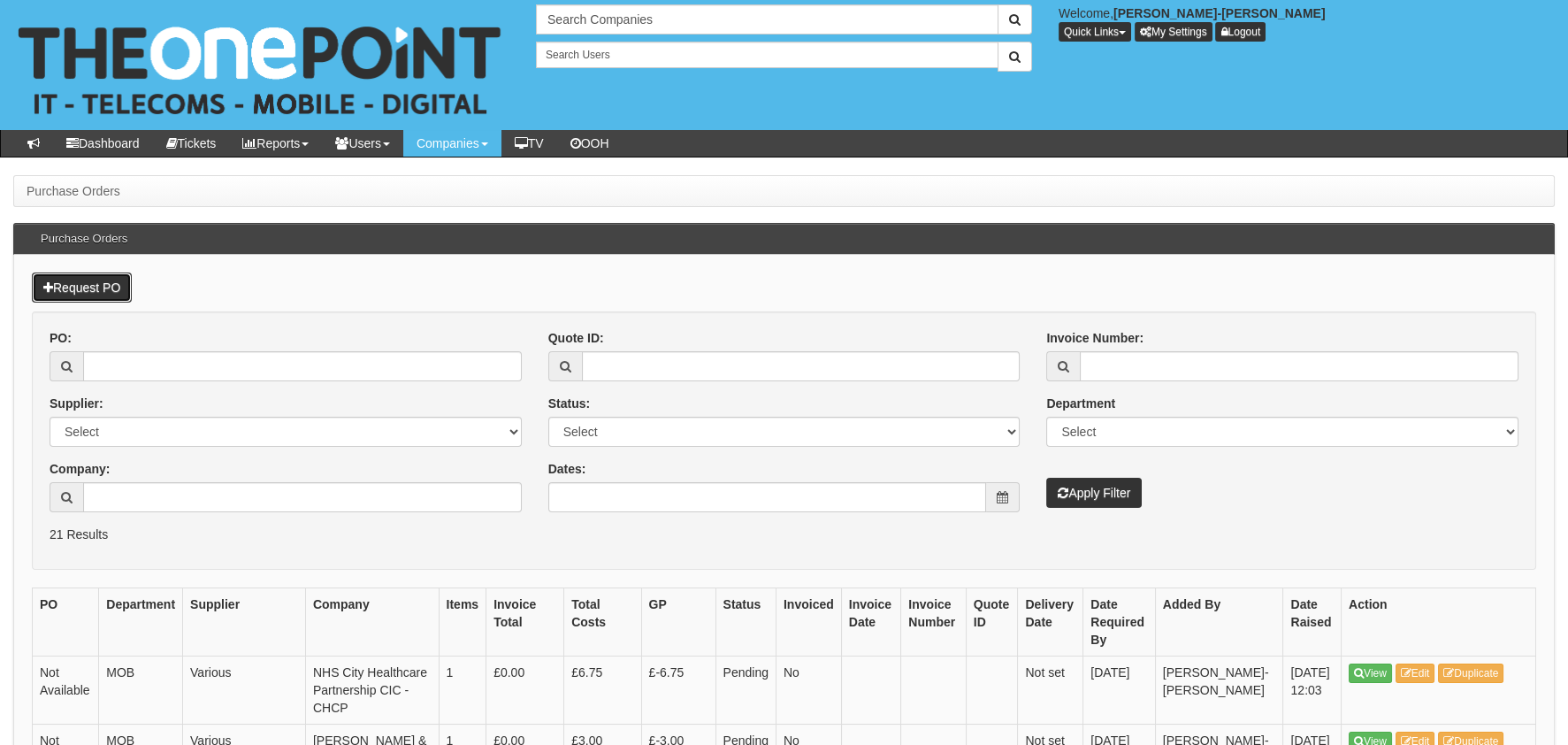
drag, startPoint x: 99, startPoint y: 293, endPoint x: 101, endPoint y: 302, distance: 9.2
click at [98, 293] on link "Request PO" at bounding box center [82, 287] width 100 height 30
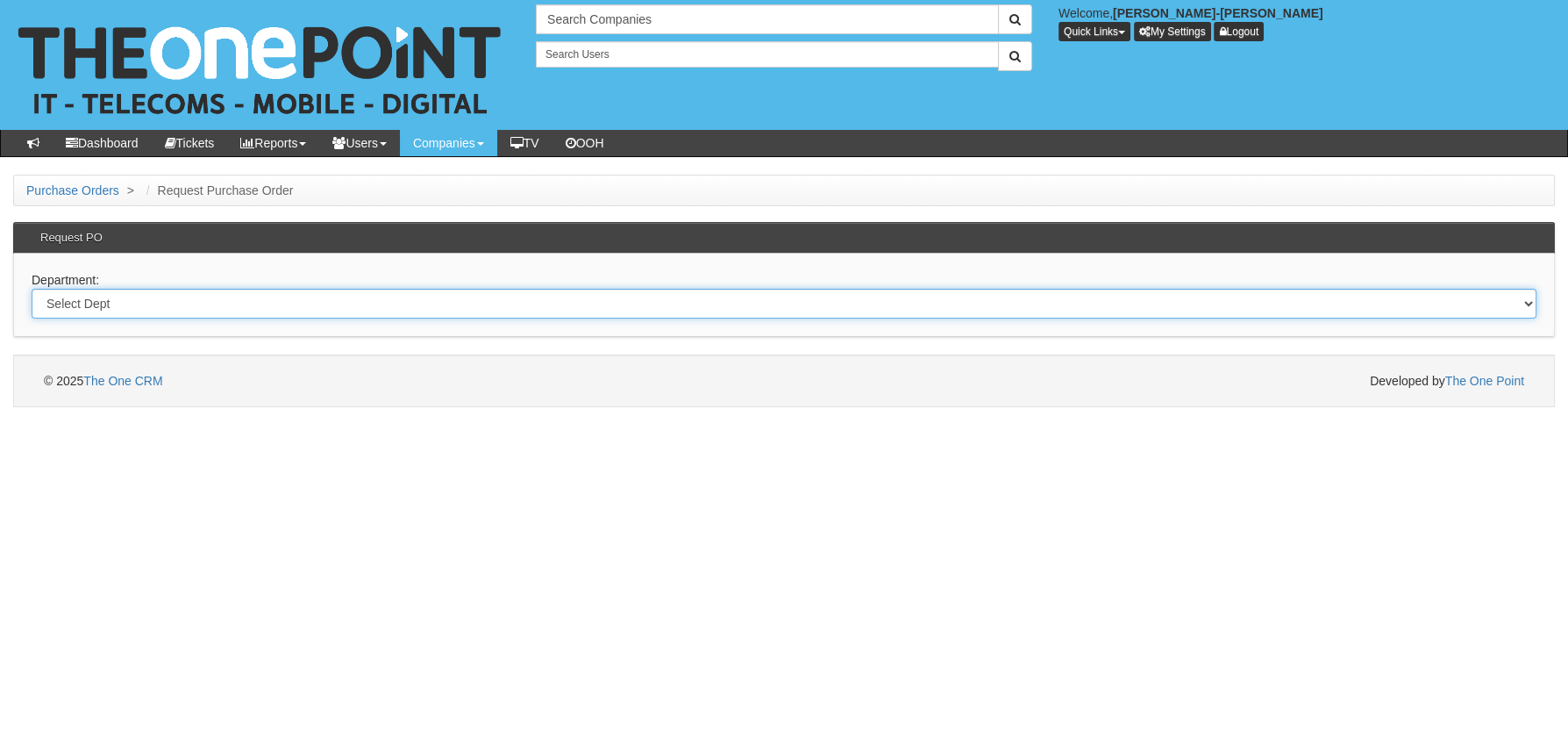
drag, startPoint x: 639, startPoint y: 314, endPoint x: 585, endPoint y: 317, distance: 54.1
click at [639, 314] on select "Select Dept Digital Internal IT Mobiles Marketing Telecoms" at bounding box center [784, 303] width 1505 height 30
select select "?pipeID=&dept=MOB"
click at [32, 289] on select "Select Dept Digital Internal IT Mobiles Marketing Telecoms" at bounding box center [784, 303] width 1505 height 30
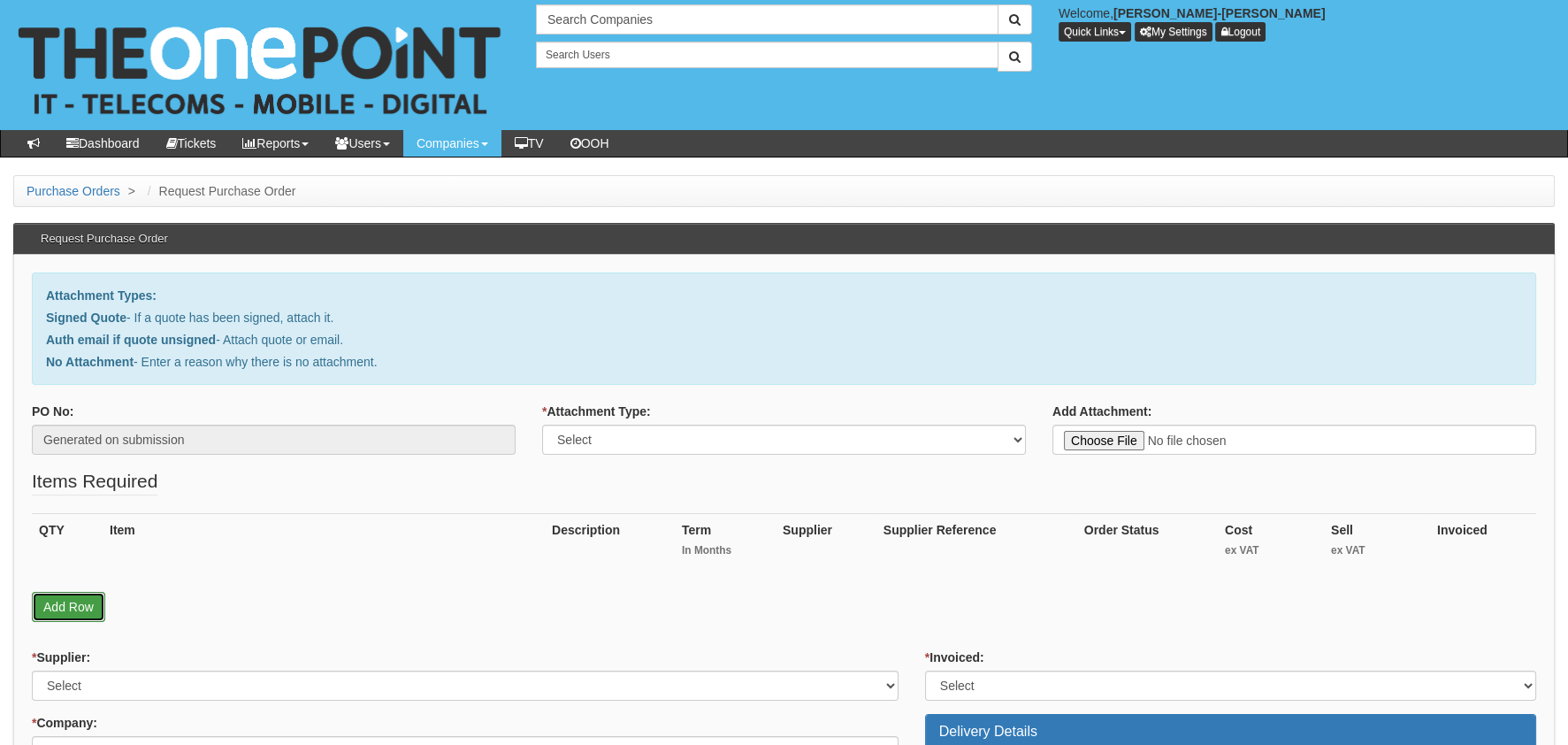
click at [76, 614] on link "Add Row" at bounding box center [68, 606] width 73 height 30
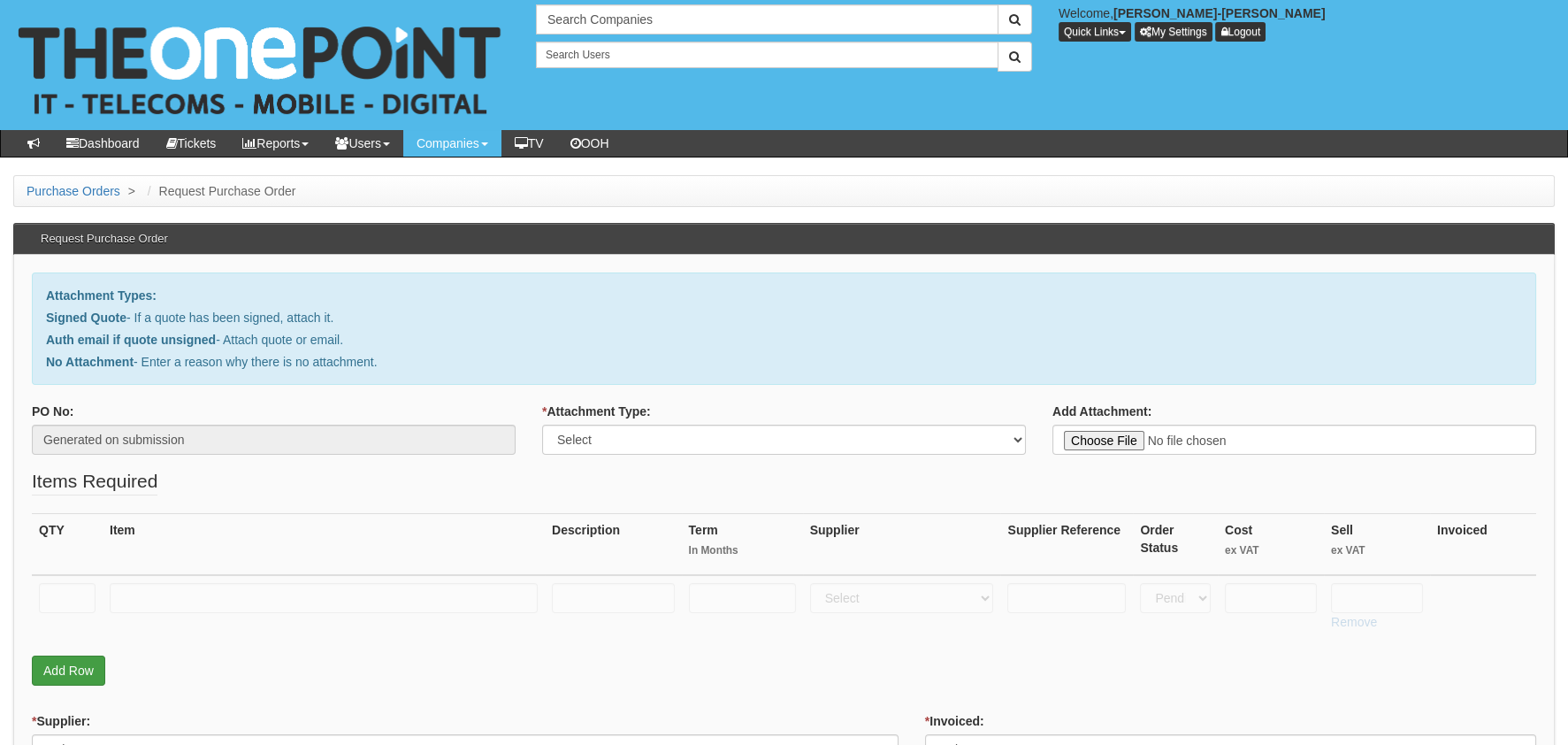
click at [62, 590] on input "text" at bounding box center [66, 598] width 57 height 30
type input "1"
click at [200, 590] on input "text" at bounding box center [324, 598] width 428 height 30
type input "RM POSTAGE"
click at [1261, 570] on th "Cost ex VAT" at bounding box center [1271, 544] width 106 height 62
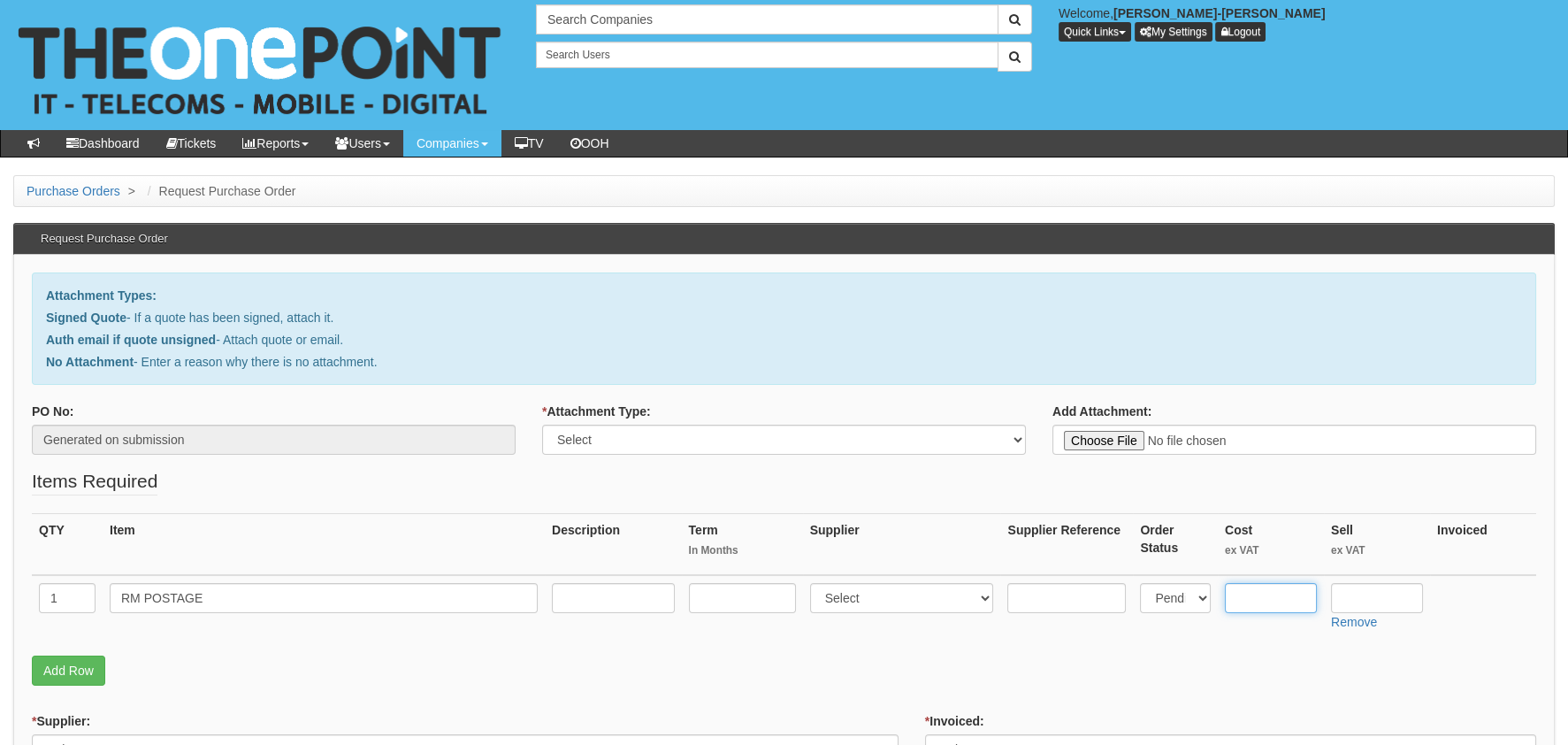
click at [1261, 589] on input "text" at bounding box center [1270, 598] width 92 height 30
type input "3.75"
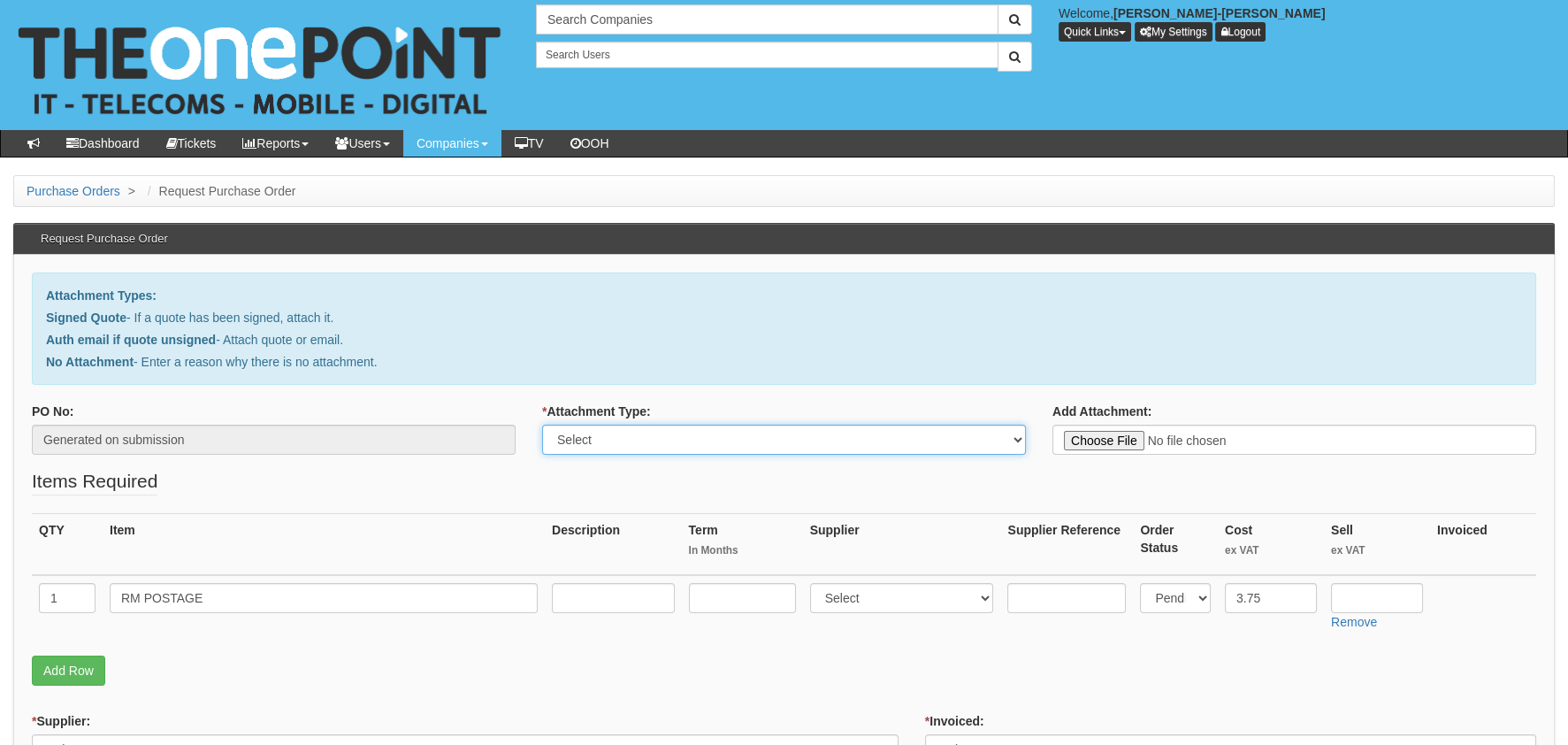
drag, startPoint x: 648, startPoint y: 441, endPoint x: 650, endPoint y: 451, distance: 10.2
click at [648, 441] on select "Select Signed Quote Auth email with quote if unsigned No Attachment" at bounding box center [784, 439] width 484 height 30
select select "Auth email if quote unsigned"
click at [543, 425] on select "Select Signed Quote Auth email with quote if unsigned No Attachment" at bounding box center [784, 439] width 484 height 30
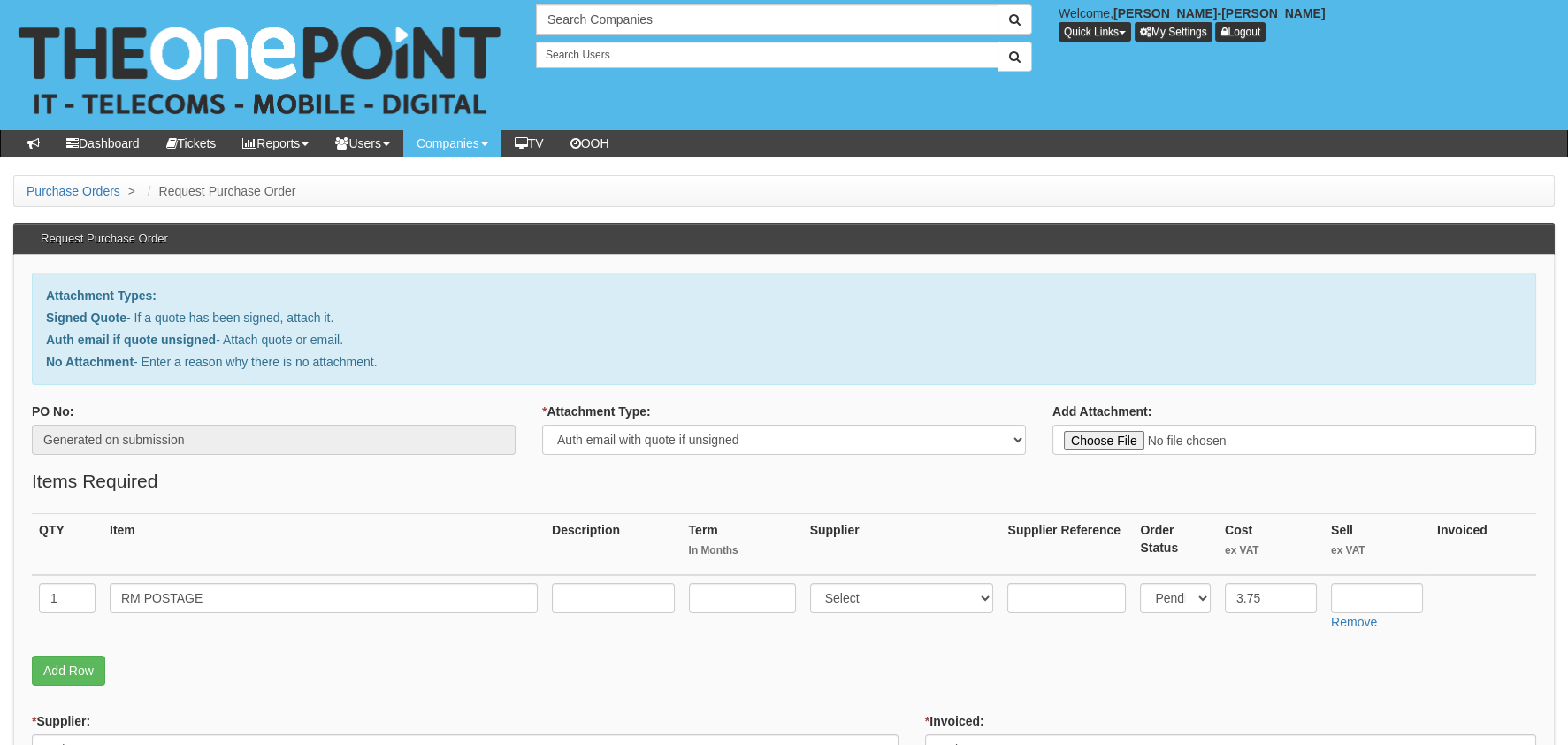
drag, startPoint x: 954, startPoint y: 505, endPoint x: 980, endPoint y: 491, distance: 29.5
click at [955, 504] on fieldset "Items Required QTY Item Description Term In Months Supplier Supplier Reference …" at bounding box center [784, 581] width 1504 height 226
type input "C:\fakepath\Royal Mail - Postage Confirmation for WP-2036-2198-600.msg"
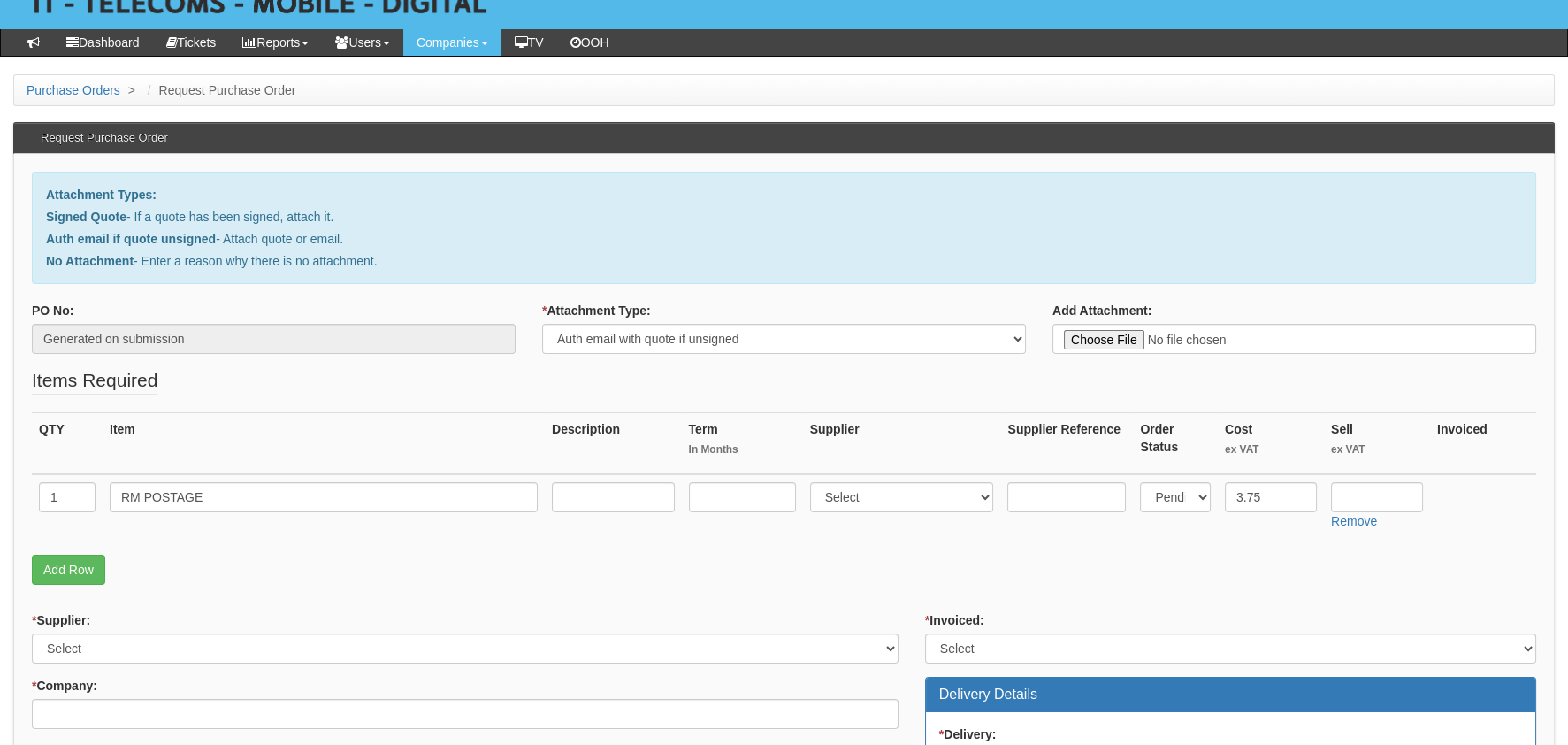
scroll to position [353, 0]
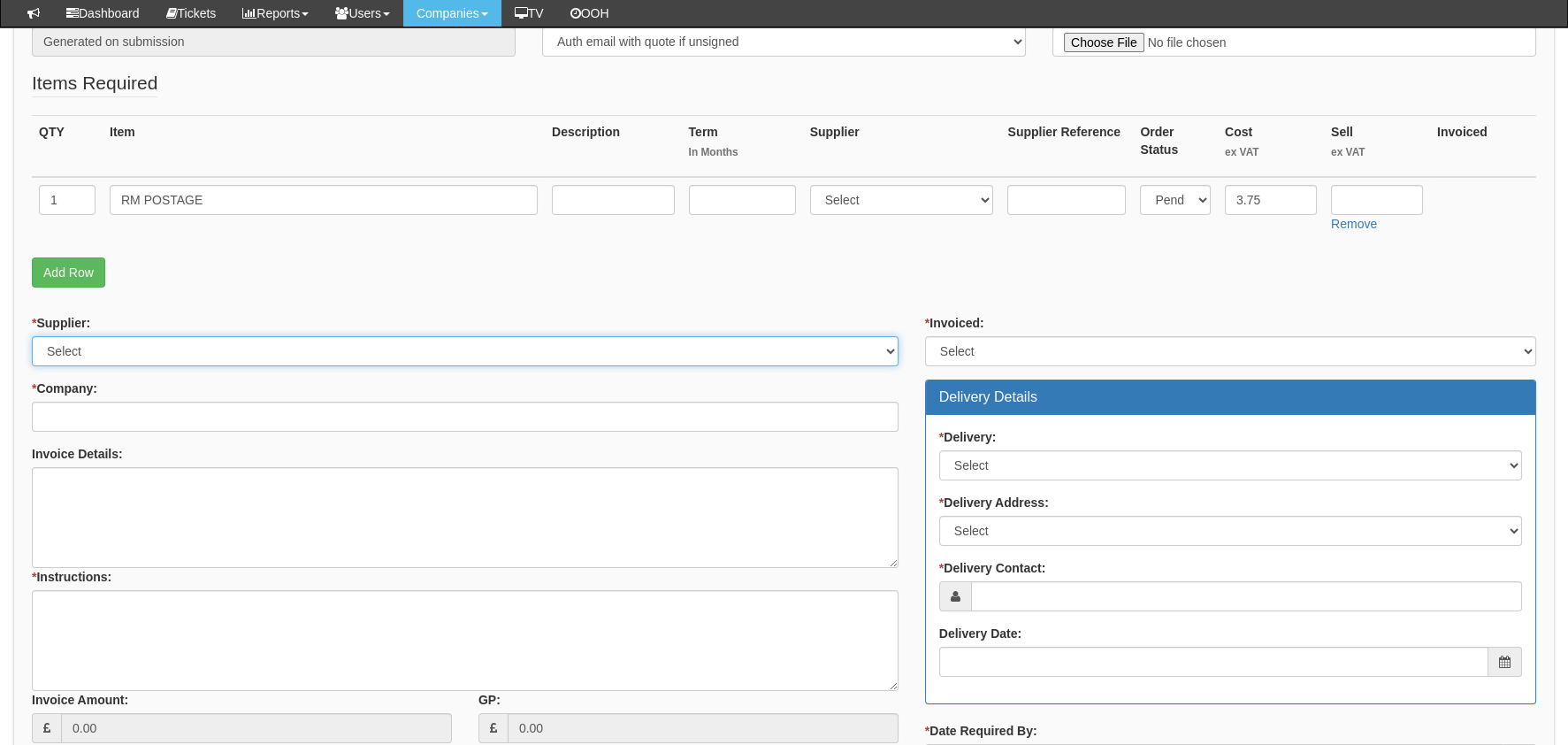
click at [194, 337] on select "Select 123 REG.co.uk 1Password 3 4Gon AA Jones Electric Ltd Abzorb Access Group…" at bounding box center [465, 351] width 866 height 30
select select "124"
click at [32, 336] on select "Select 123 REG.co.uk 1Password 3 4Gon AA Jones Electric Ltd Abzorb Access Group…" at bounding box center [465, 351] width 866 height 30
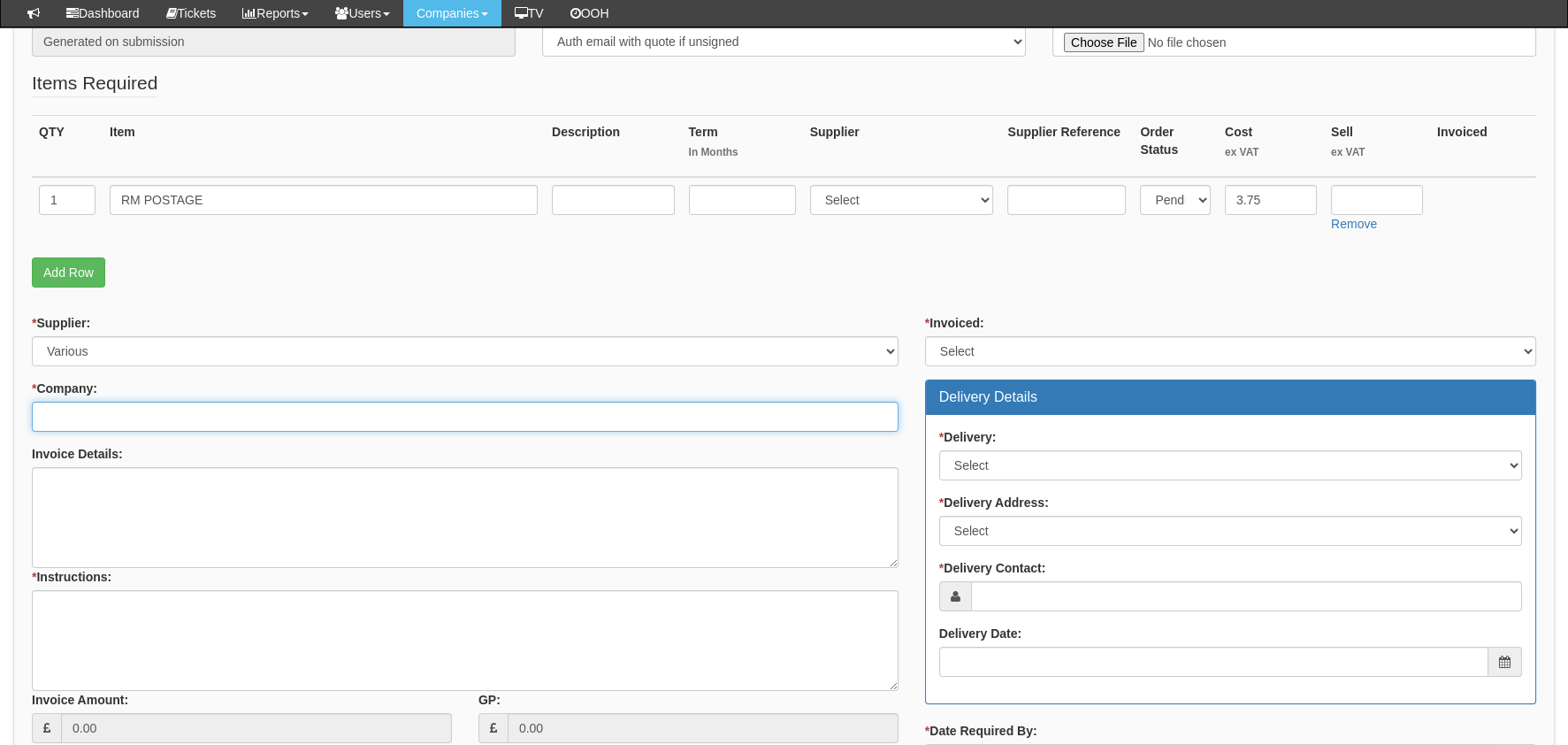
click at [210, 414] on input "* Company:" at bounding box center [465, 416] width 866 height 30
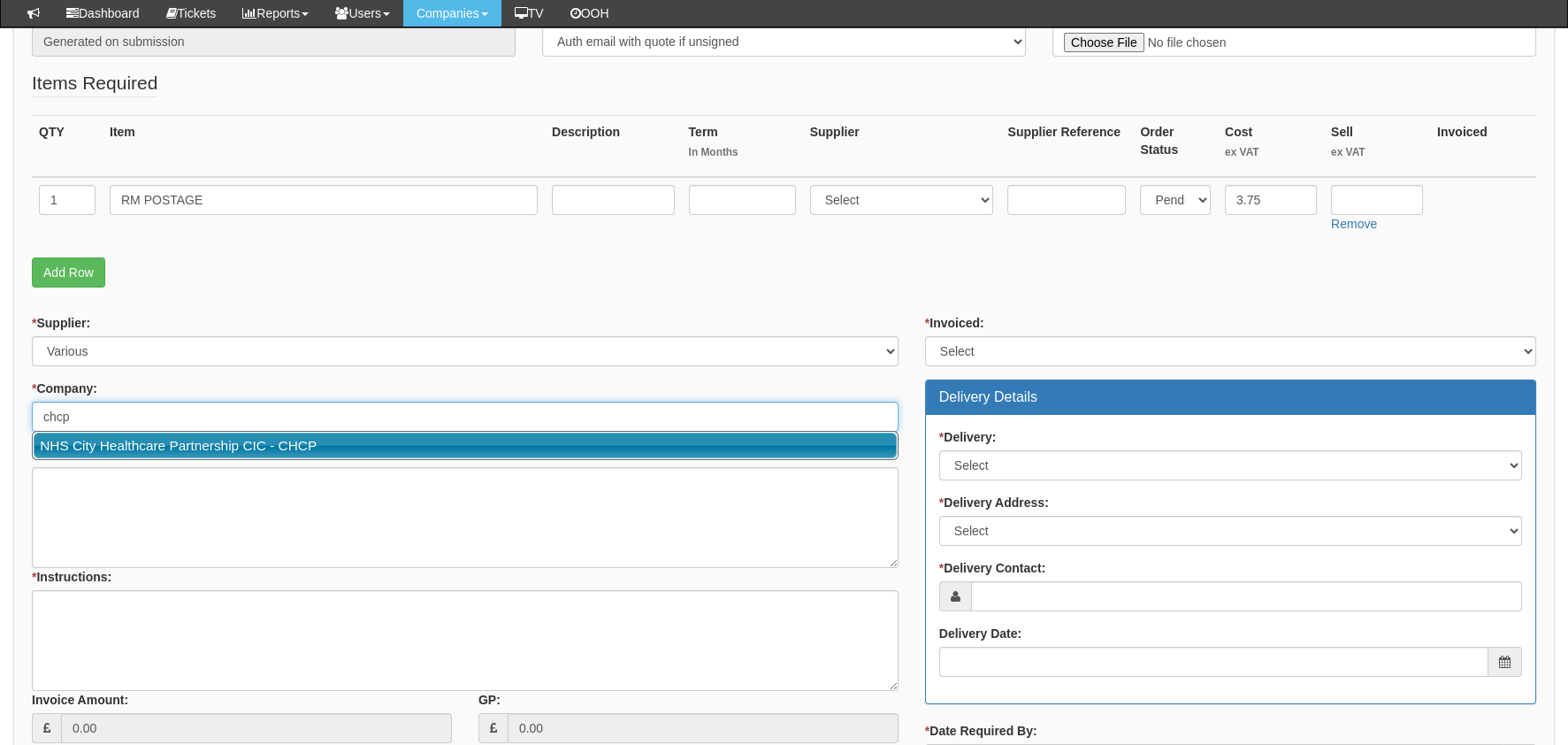
click at [191, 439] on link "NHS City Healthcare Partnership CIC - CHCP" at bounding box center [465, 445] width 864 height 26
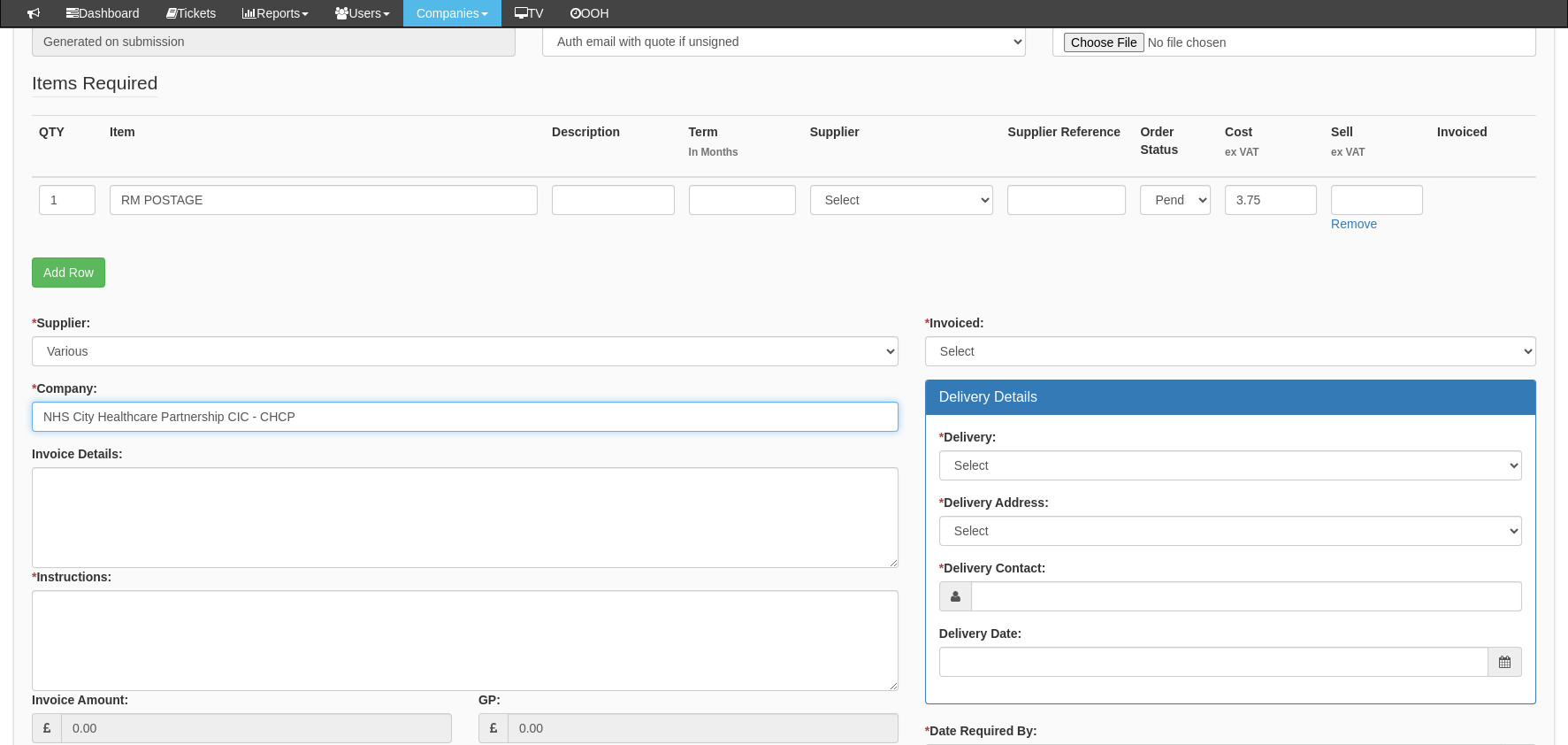
type input "NHS City Healthcare Partnership CIC - CHCP"
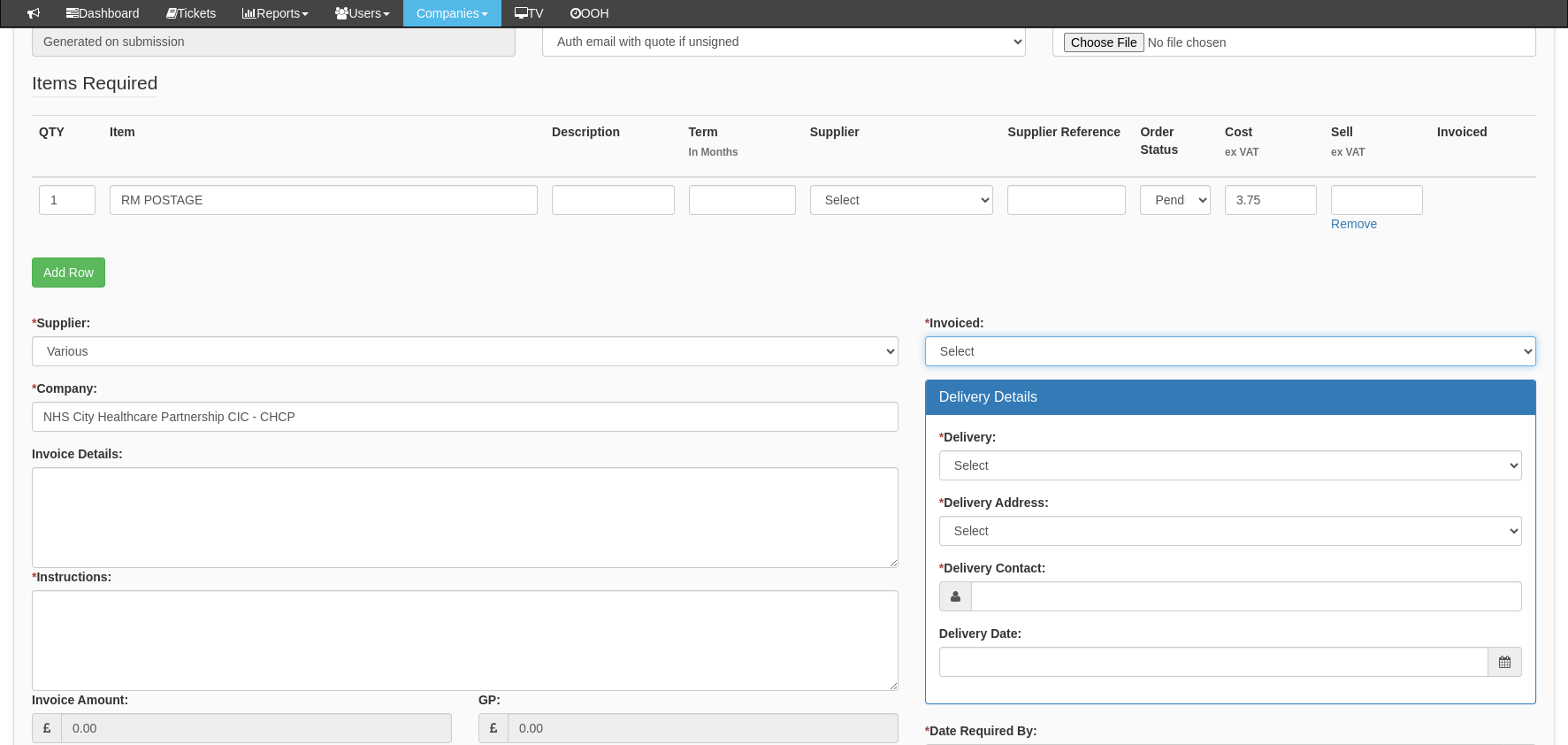
click at [1089, 347] on select "Select Yes No N/A STB (part of order)" at bounding box center [1231, 351] width 611 height 30
select select "2"
click at [925, 336] on select "Select Yes No N/A STB (part of order)" at bounding box center [1231, 351] width 611 height 30
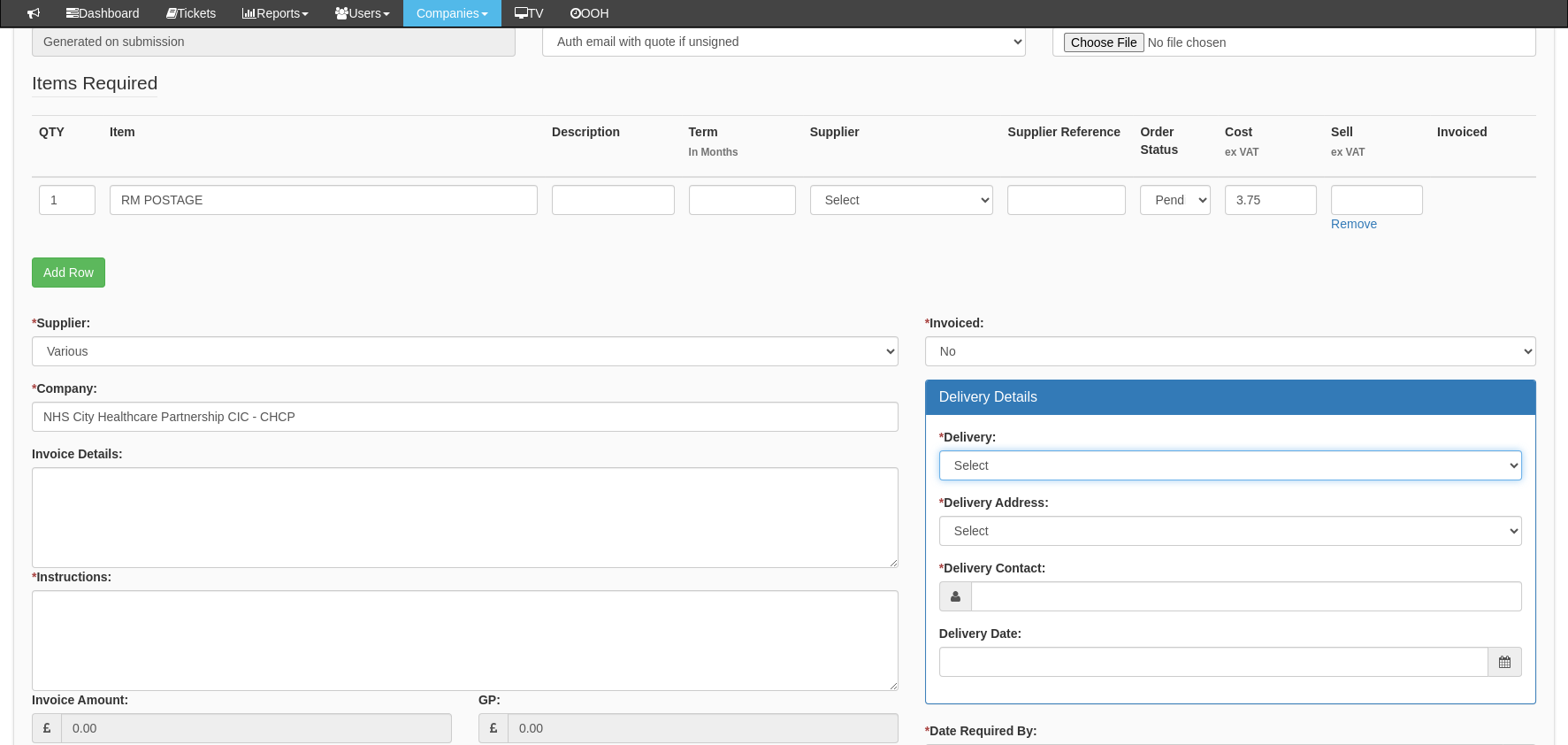
drag, startPoint x: 1010, startPoint y: 460, endPoint x: 1012, endPoint y: 479, distance: 19.1
click at [1010, 460] on select "Select No Not Applicable Yes" at bounding box center [1231, 465] width 583 height 30
select select "1"
click at [940, 450] on select "Select No Not Applicable Yes" at bounding box center [1231, 465] width 583 height 30
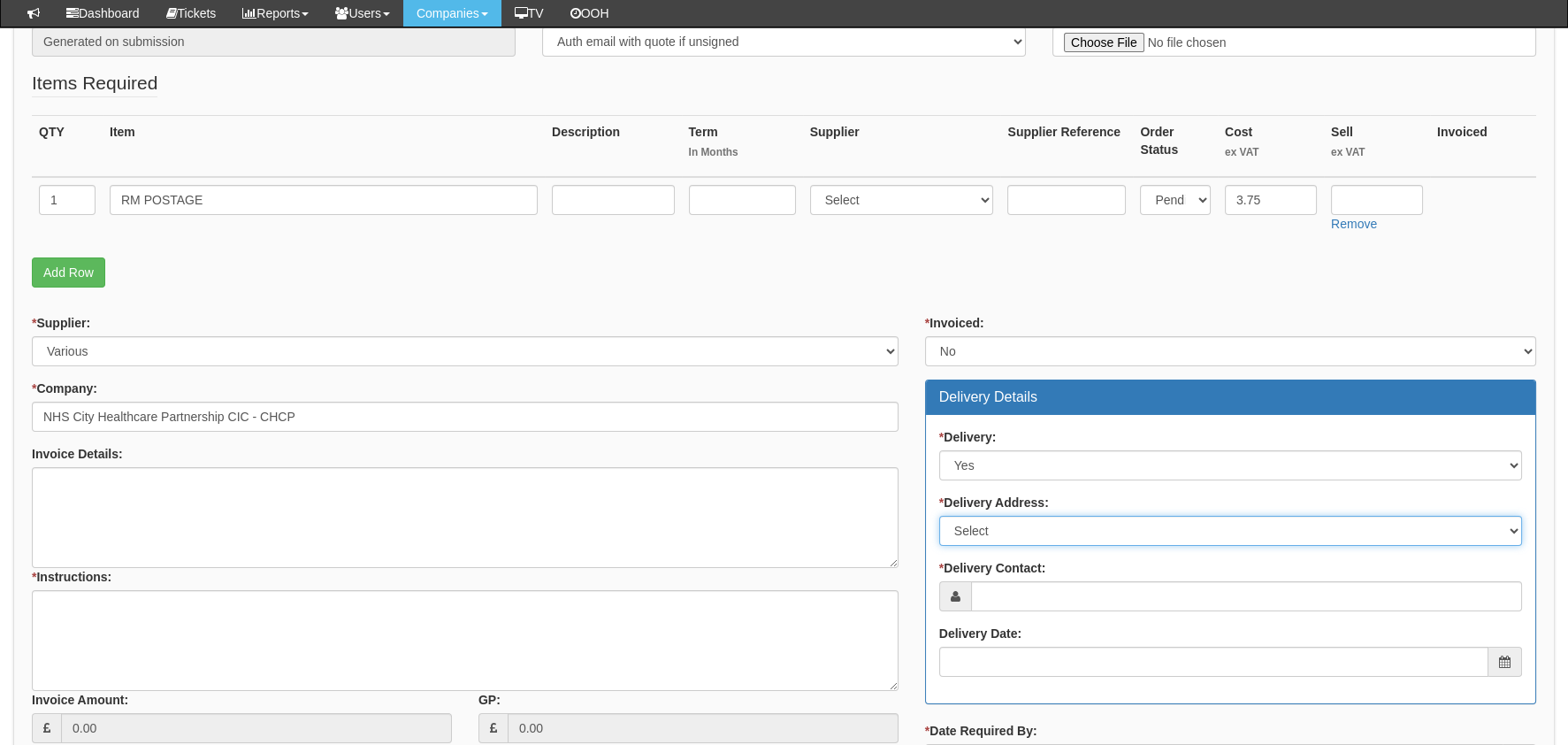
click at [1050, 531] on select "Select Not Applicable Main Address - HU3 4AE Other" at bounding box center [1231, 530] width 583 height 30
select select "company_main_address"
click at [940, 516] on select "Select Not Applicable Main Address - HU3 4AE Other" at bounding box center [1231, 530] width 583 height 30
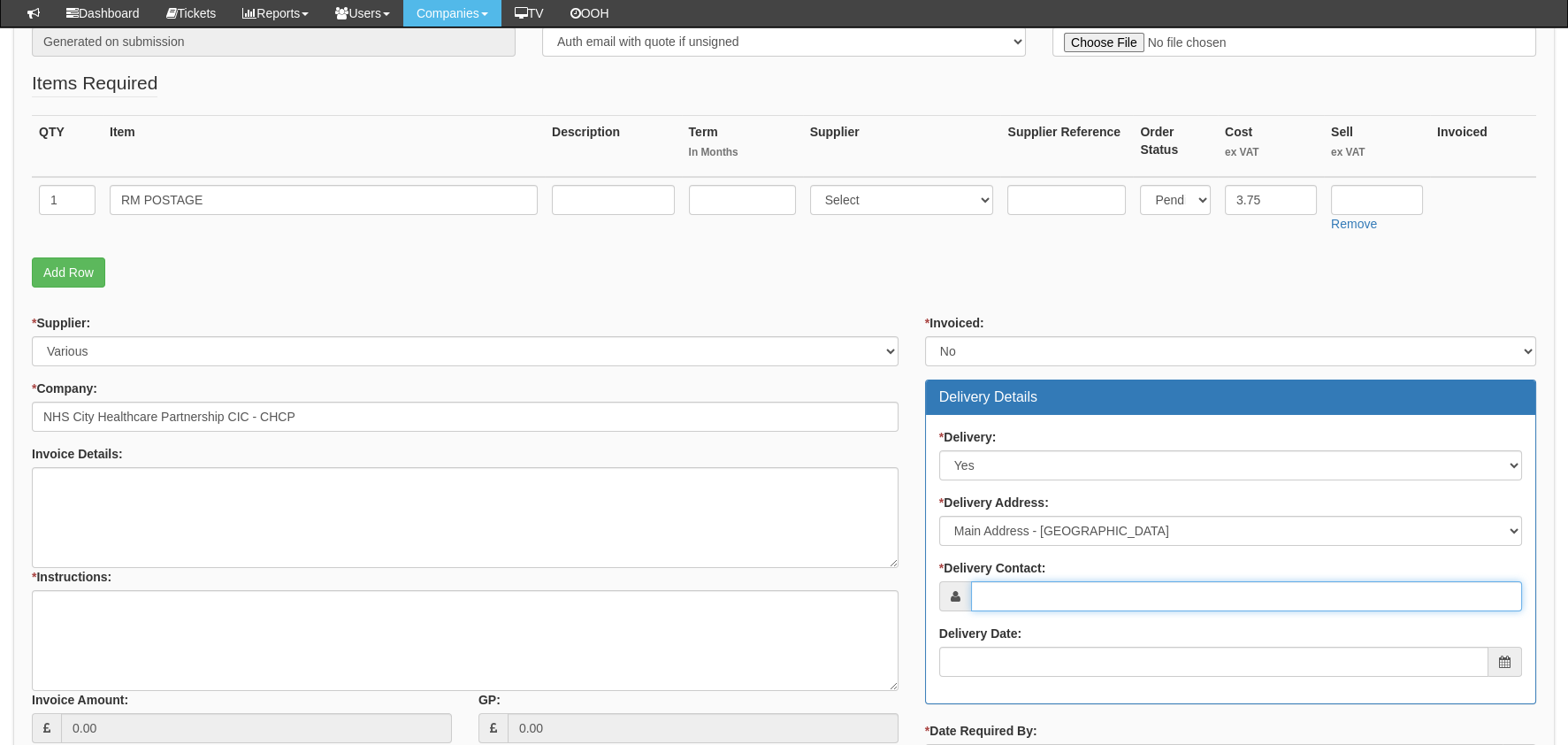
click at [1058, 592] on input "* Delivery Contact:" at bounding box center [1247, 596] width 551 height 30
type input "mixed"
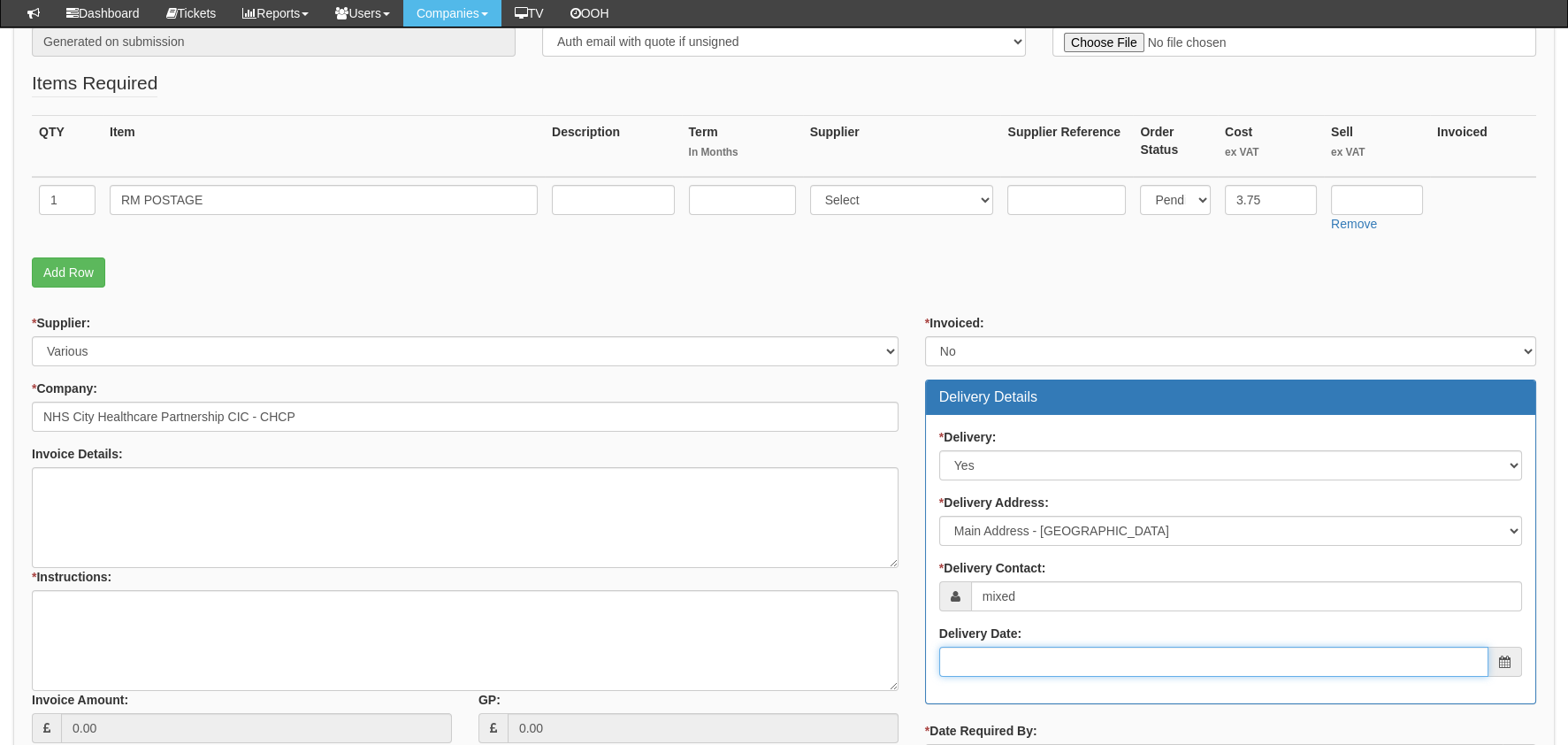
click at [1037, 647] on input "Delivery Date:" at bounding box center [1214, 661] width 549 height 30
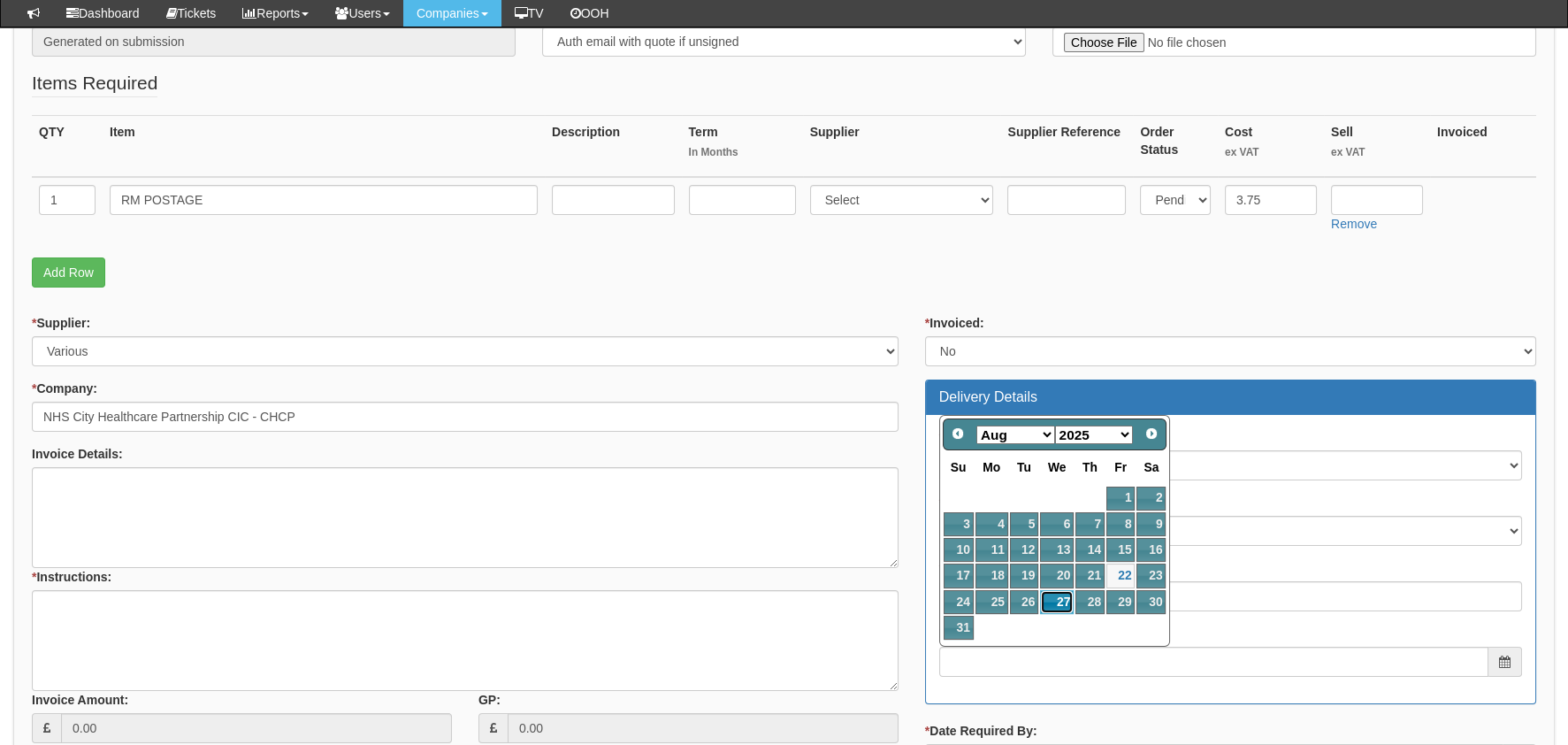
click at [1062, 590] on link "27" at bounding box center [1056, 601] width 34 height 24
type input "2025-08-27"
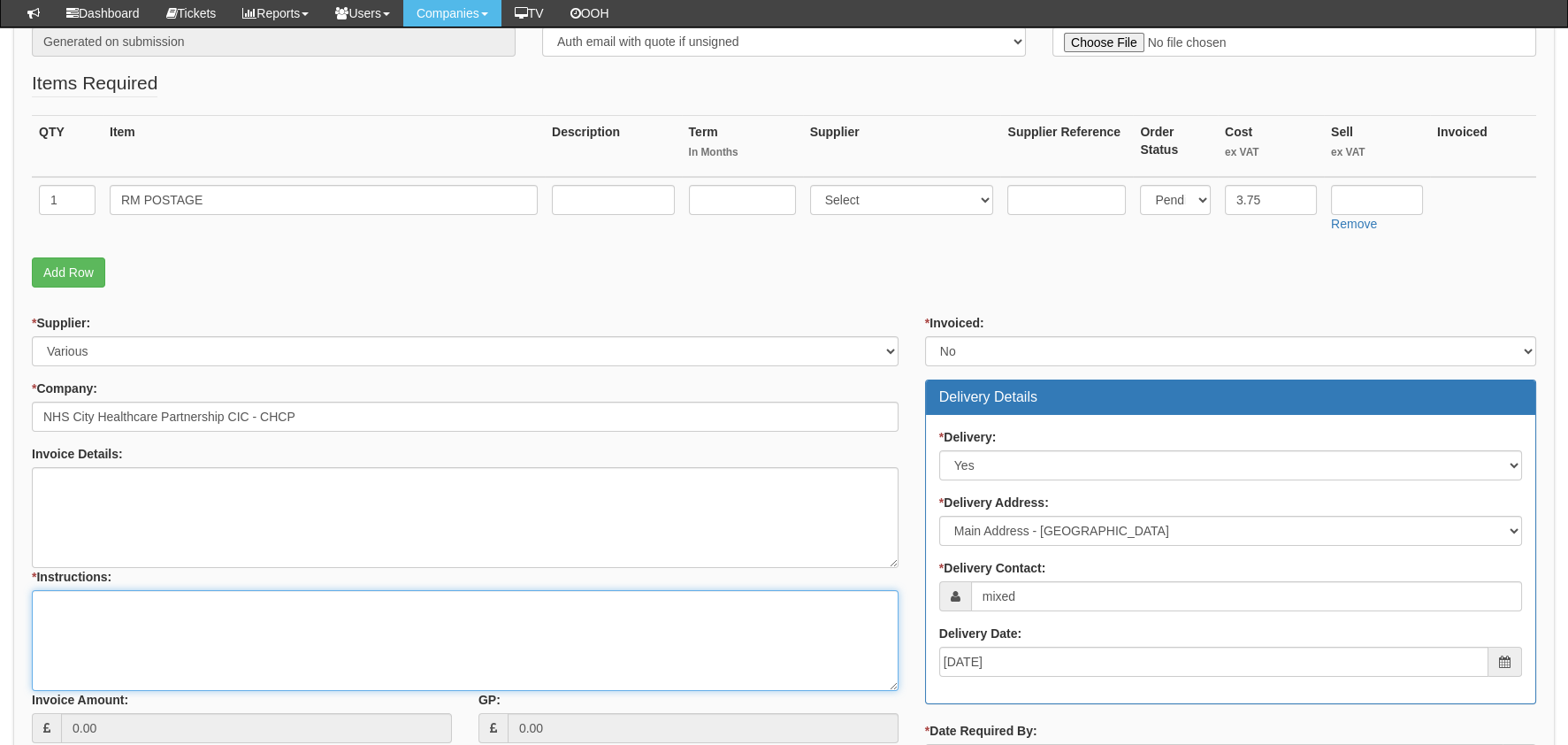
click at [193, 608] on textarea "* Instructions:" at bounding box center [465, 640] width 866 height 101
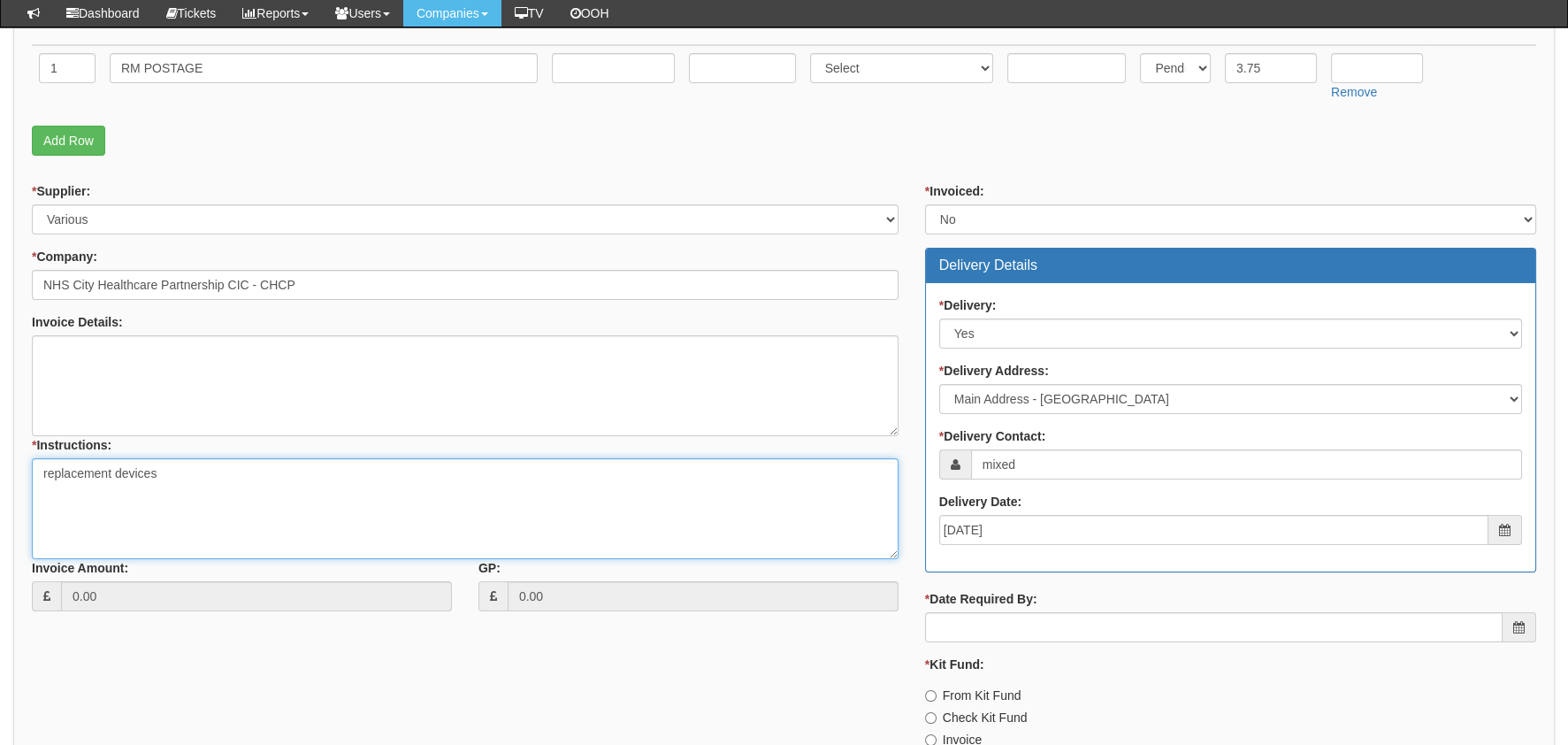
scroll to position [645, 0]
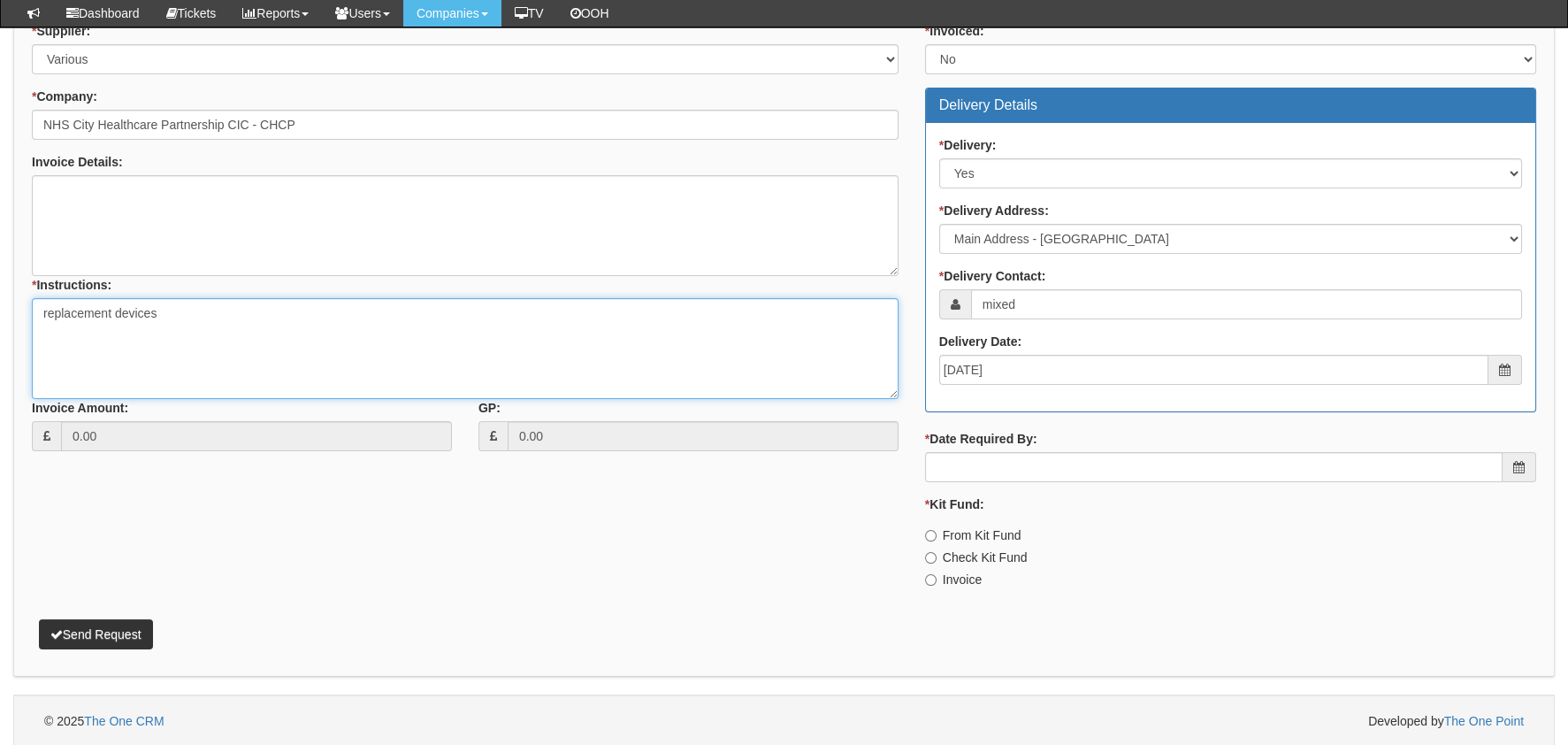
type textarea "replacement devices"
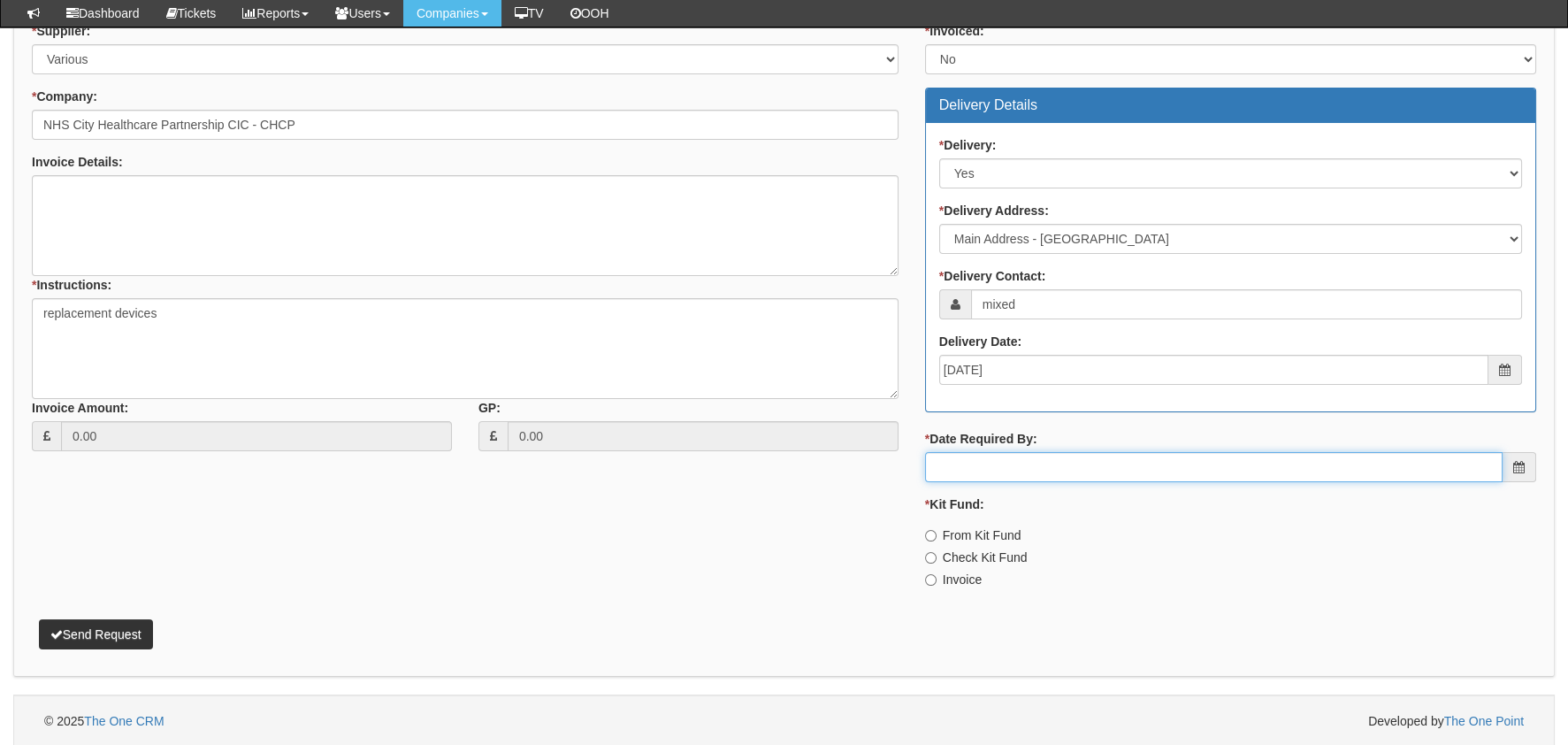
click at [988, 464] on input "* Date Required By:" at bounding box center [1213, 466] width 577 height 30
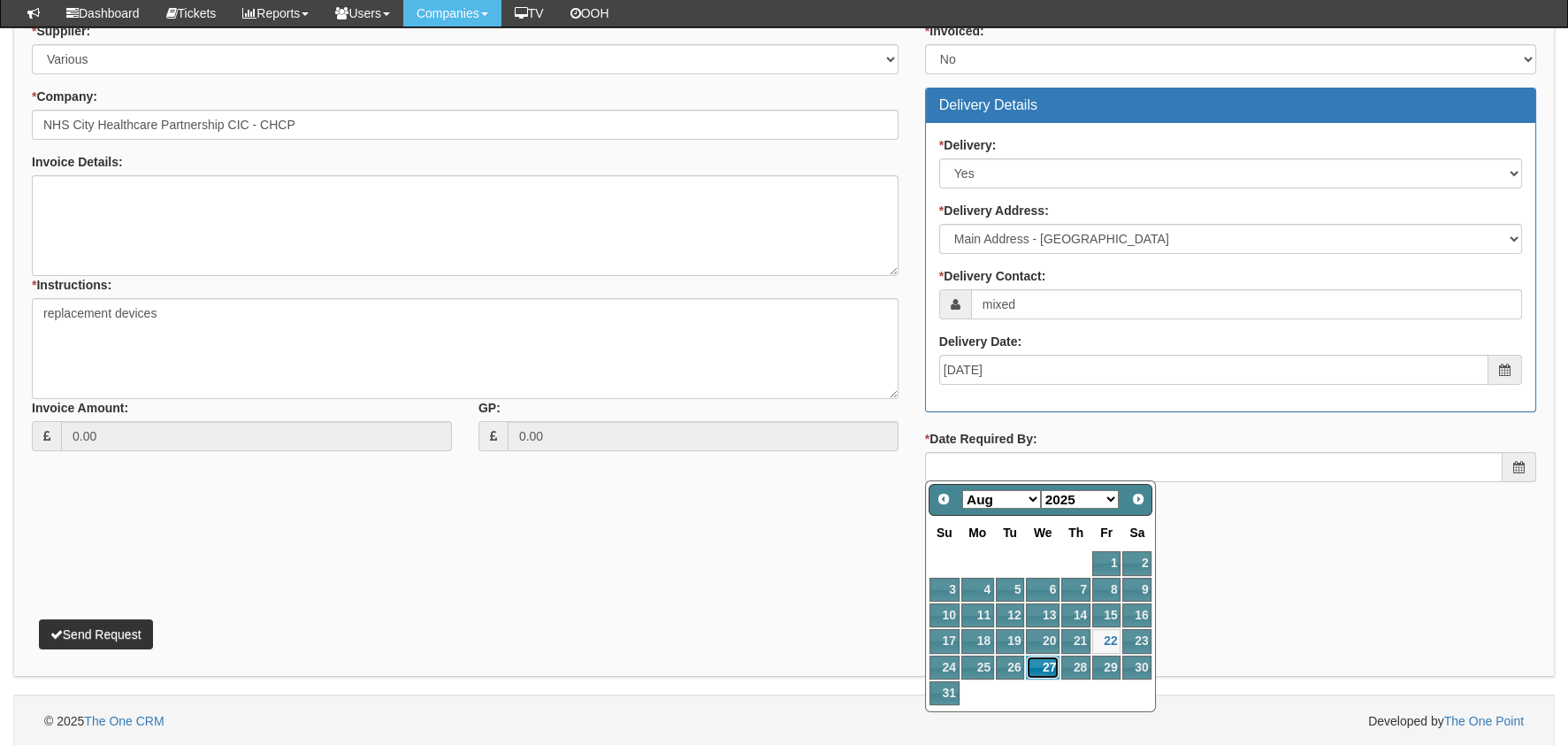
click at [1045, 669] on link "27" at bounding box center [1043, 667] width 34 height 24
type input "2025-08-27"
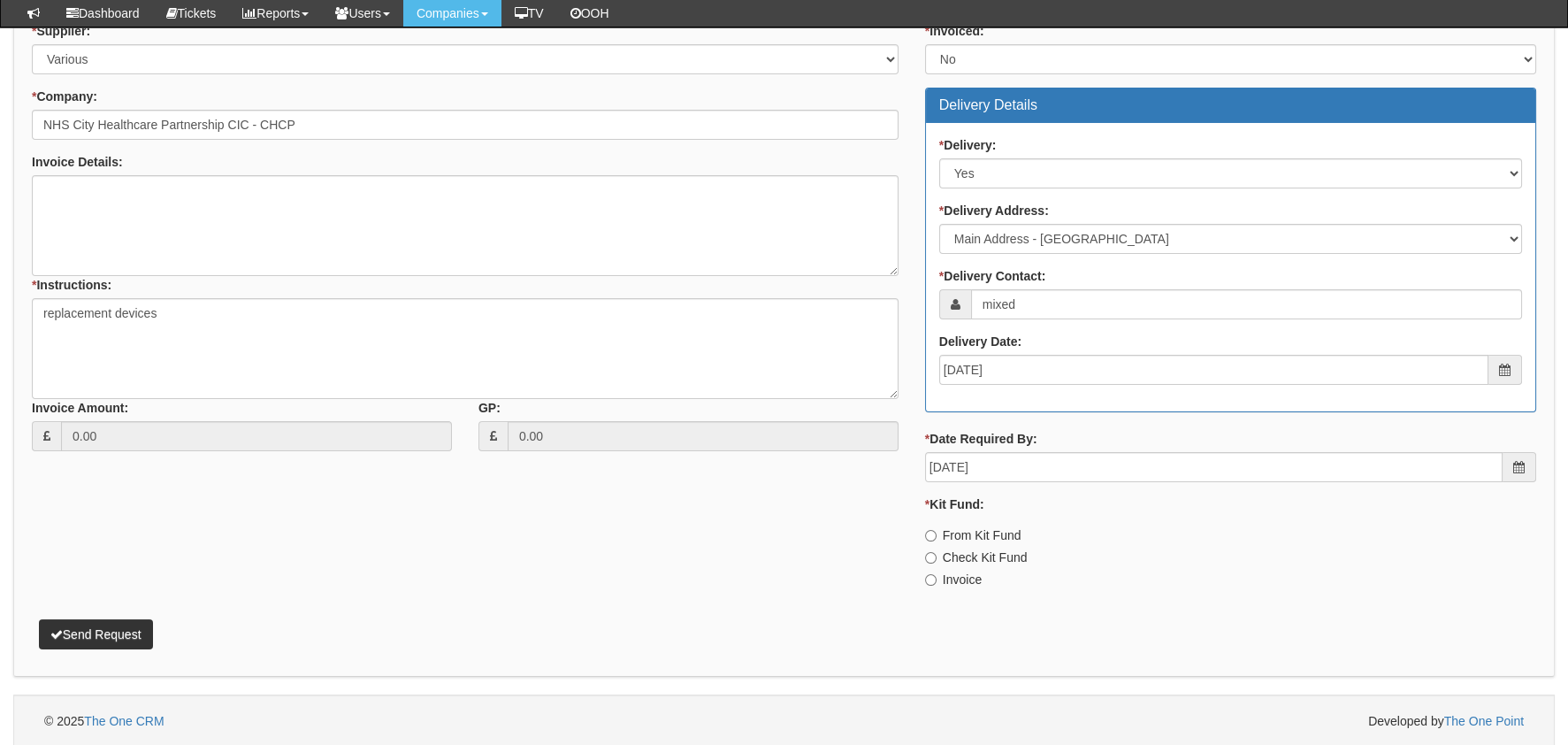
click at [957, 580] on label "Invoice" at bounding box center [953, 579] width 57 height 17
click at [937, 542] on input "Invoice" at bounding box center [931, 536] width 12 height 12
radio input "true"
click at [122, 639] on button "Send Request" at bounding box center [95, 633] width 114 height 30
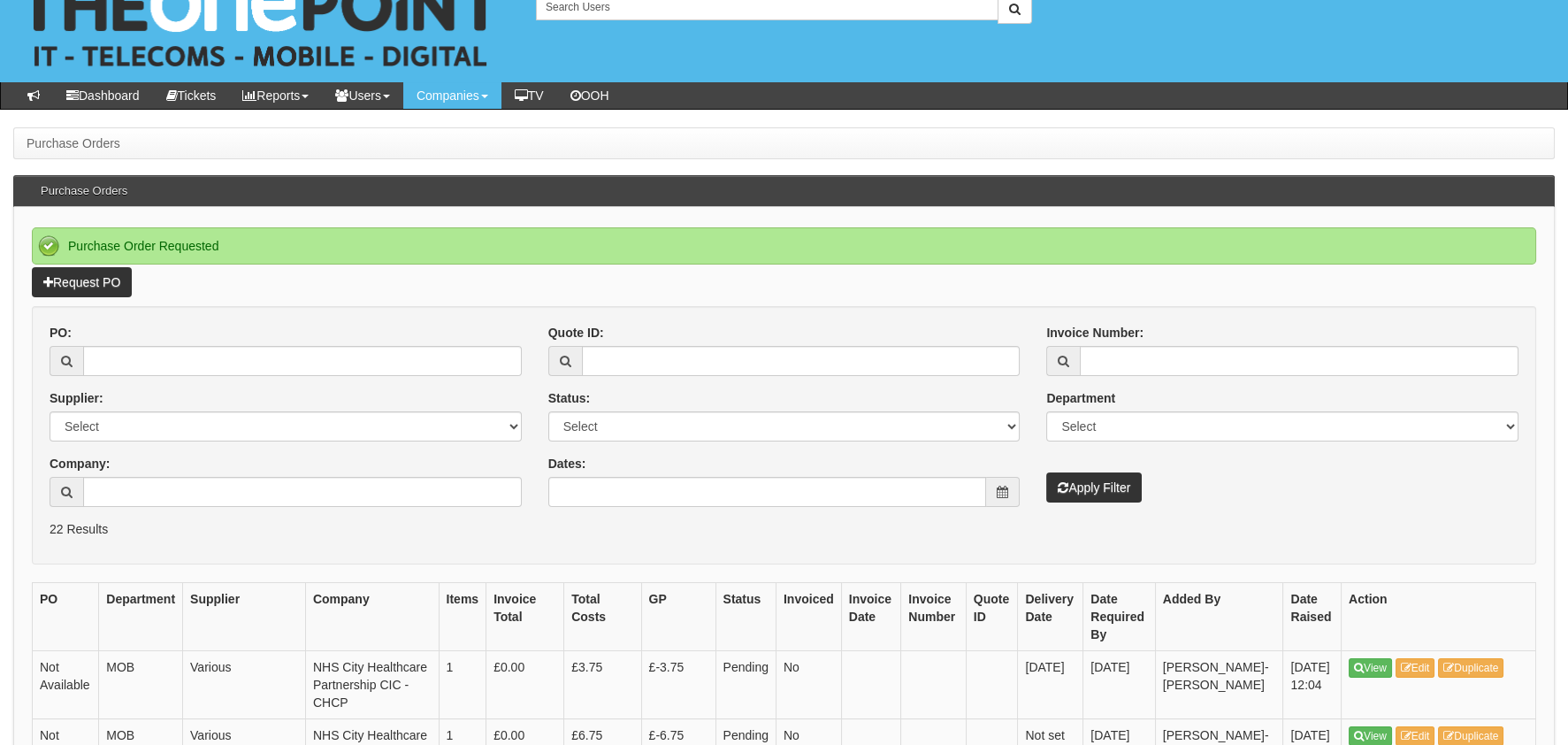
scroll to position [176, 0]
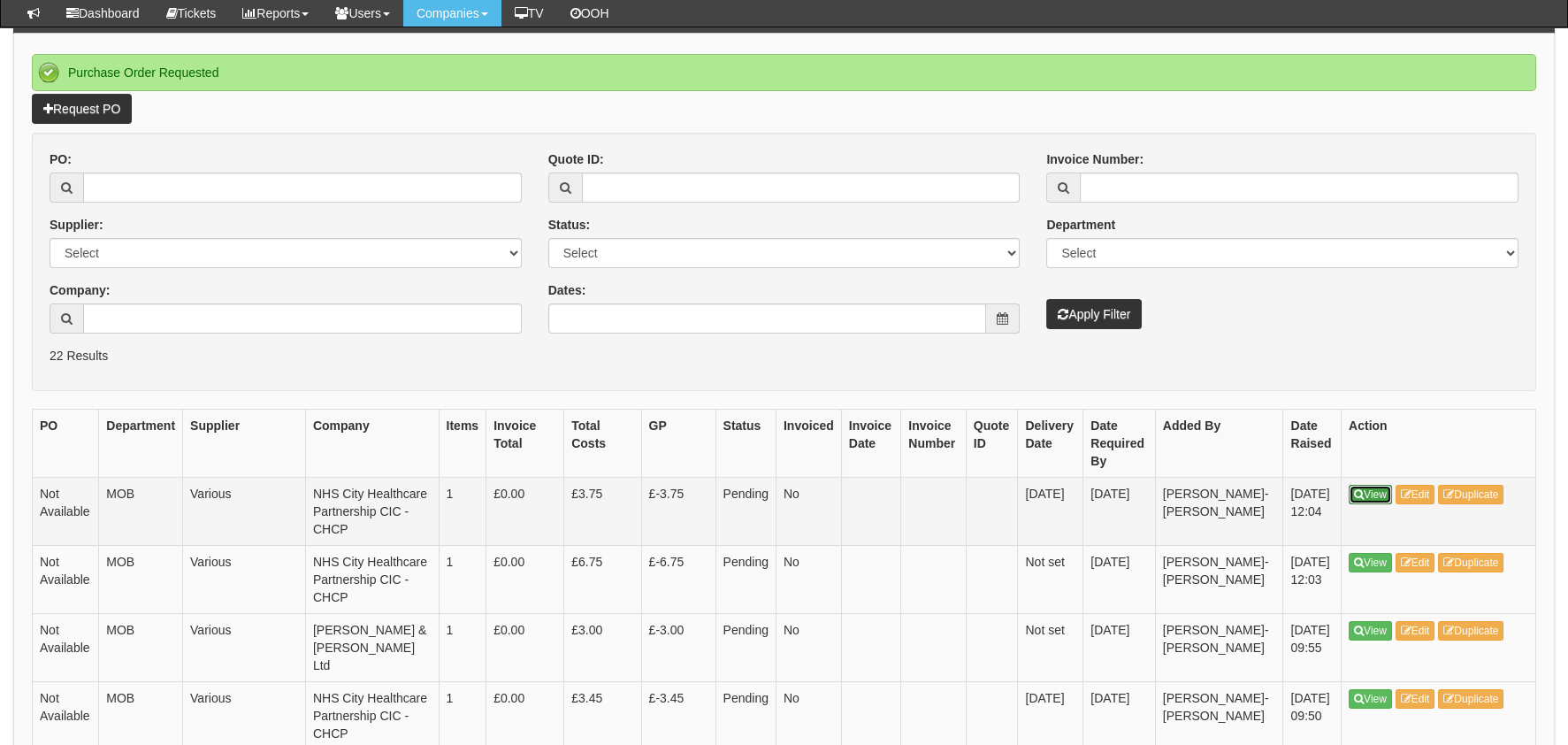
click at [1379, 495] on link "View" at bounding box center [1370, 494] width 43 height 19
